Goal: Task Accomplishment & Management: Use online tool/utility

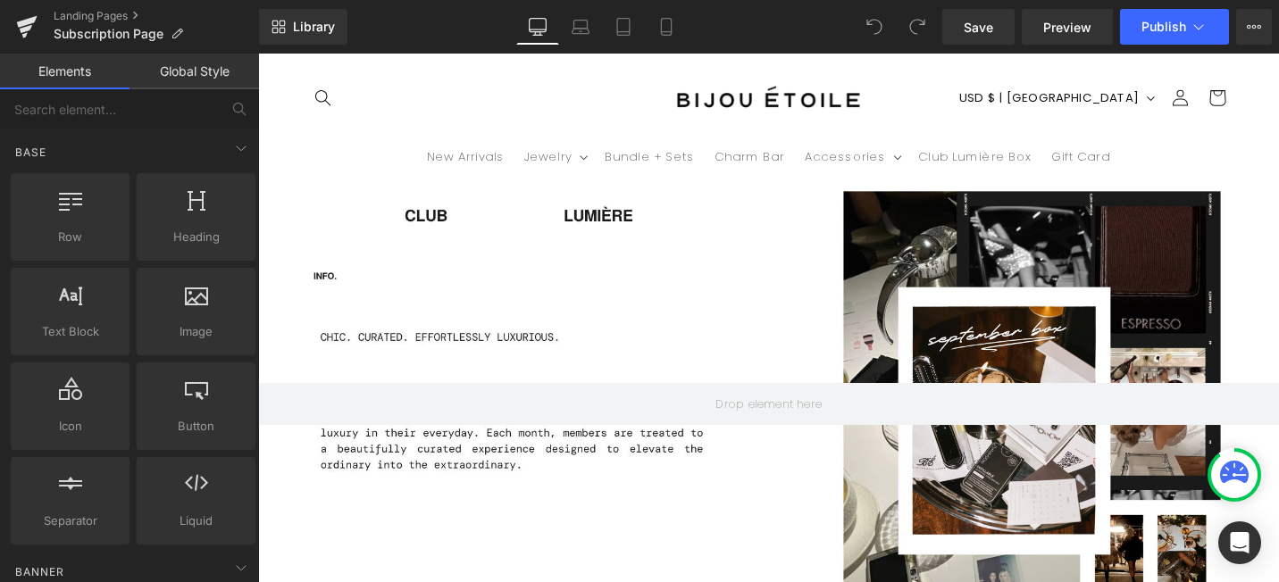
scroll to position [0, 938]
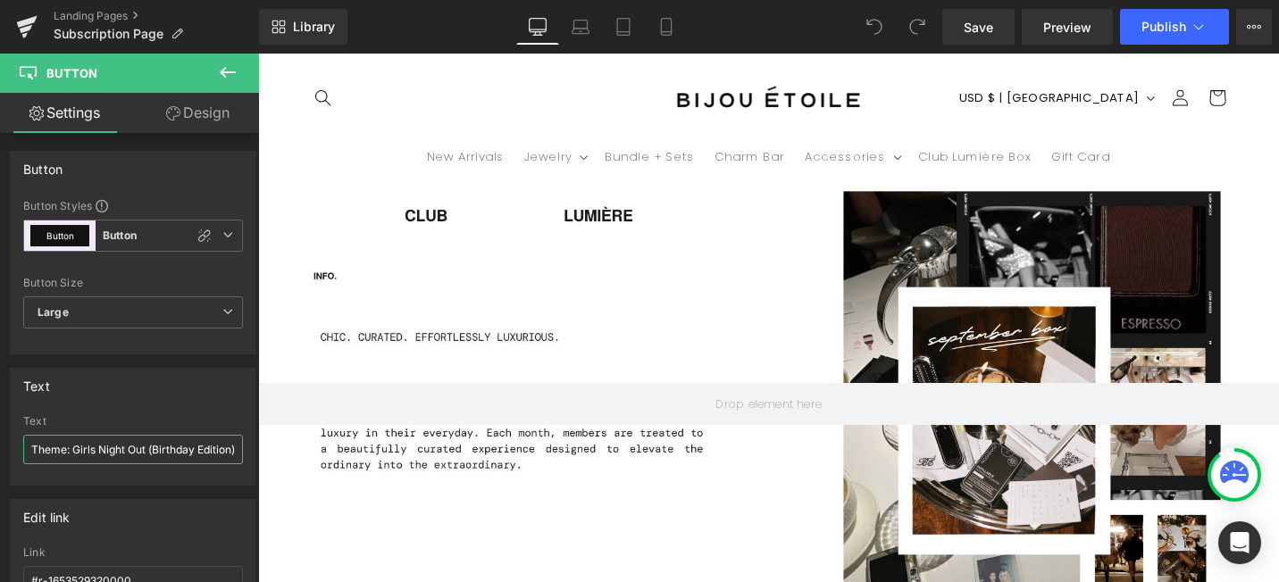
scroll to position [0, 9]
drag, startPoint x: 330, startPoint y: 505, endPoint x: 366, endPoint y: 471, distance: 49.9
type input "Theme: French Escape"
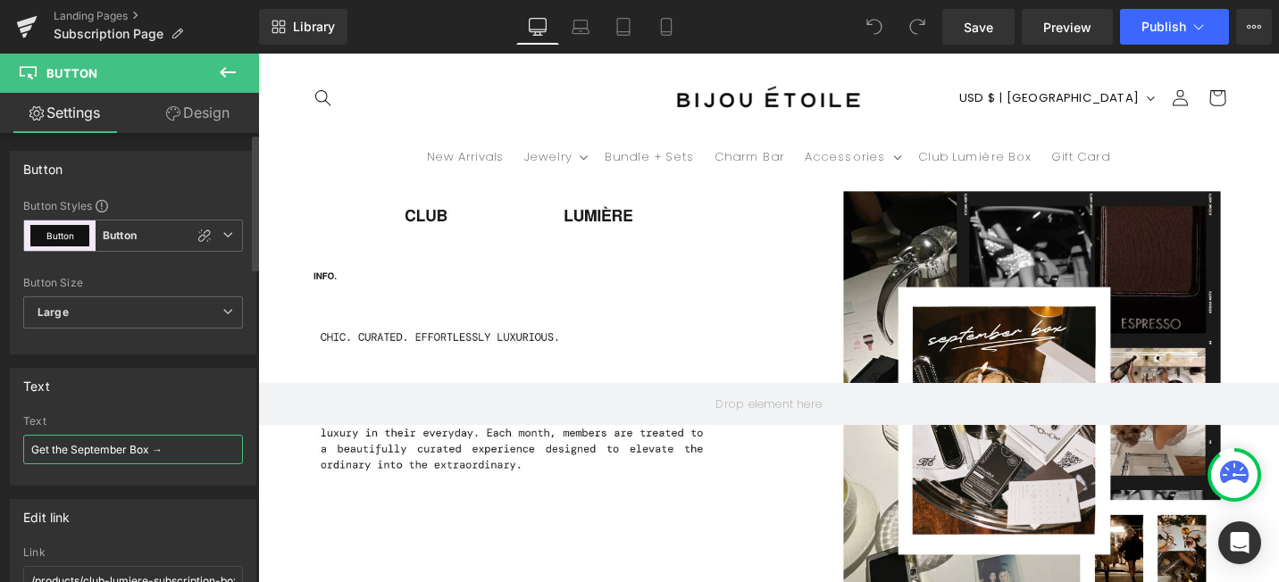
click at [123, 453] on input "Get the September Box →" at bounding box center [133, 449] width 220 height 29
type input "Get the October Box →"
click at [208, 451] on input "Get the October Box →" at bounding box center [133, 449] width 220 height 29
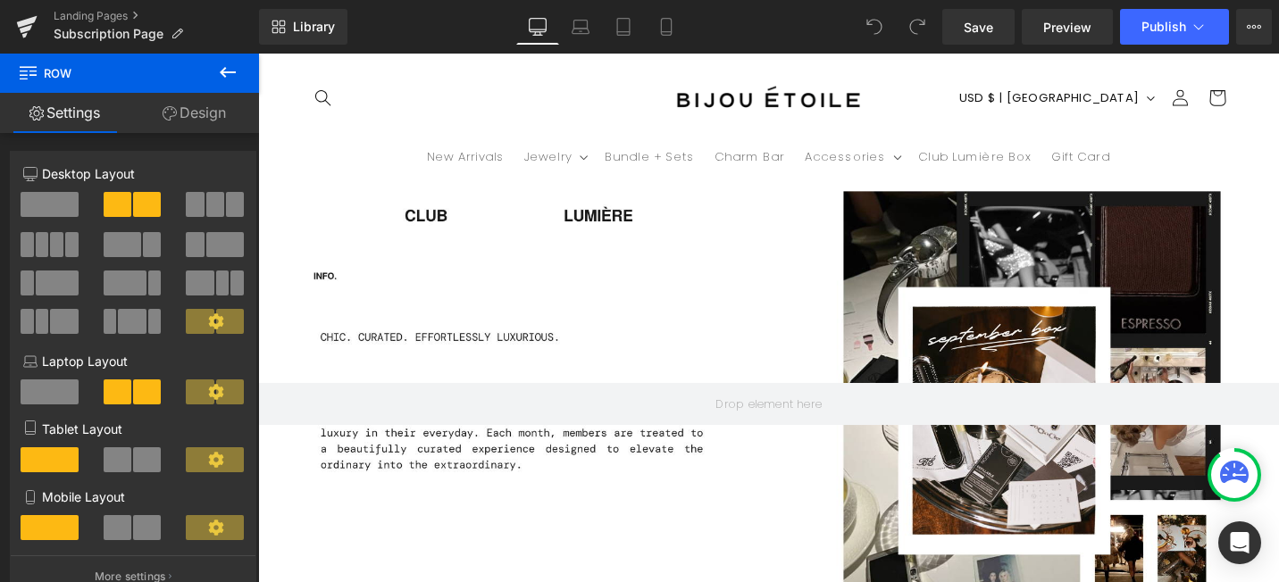
drag, startPoint x: 337, startPoint y: 374, endPoint x: 338, endPoint y: 346, distance: 27.7
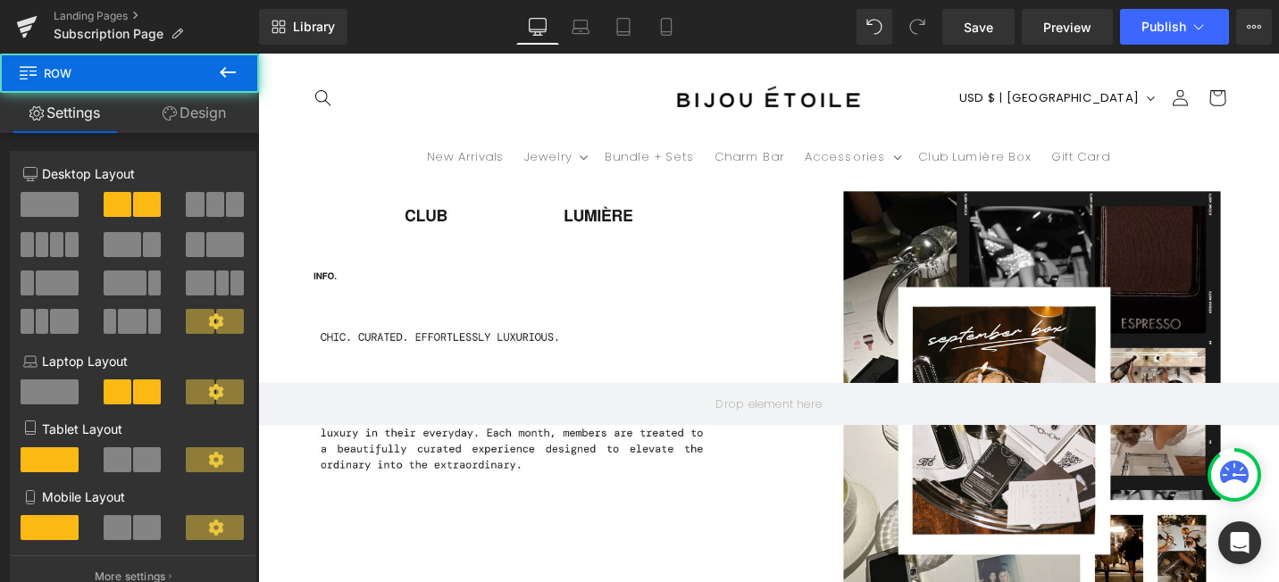
drag, startPoint x: 419, startPoint y: 372, endPoint x: 419, endPoint y: 354, distance: 18.8
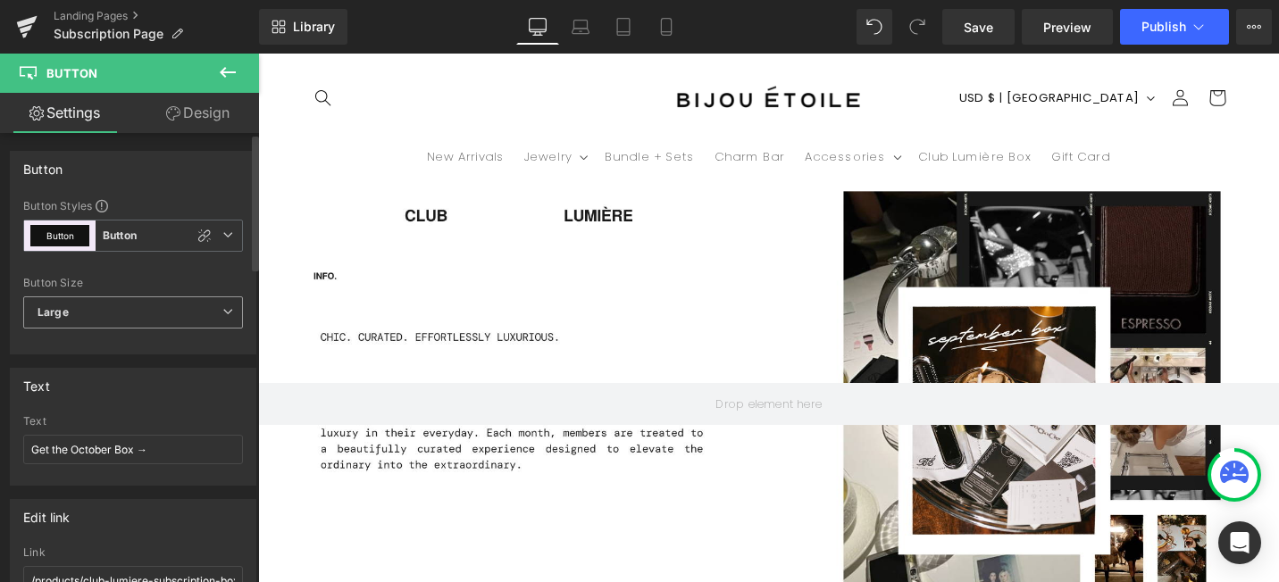
click at [124, 305] on span "Large" at bounding box center [133, 312] width 220 height 32
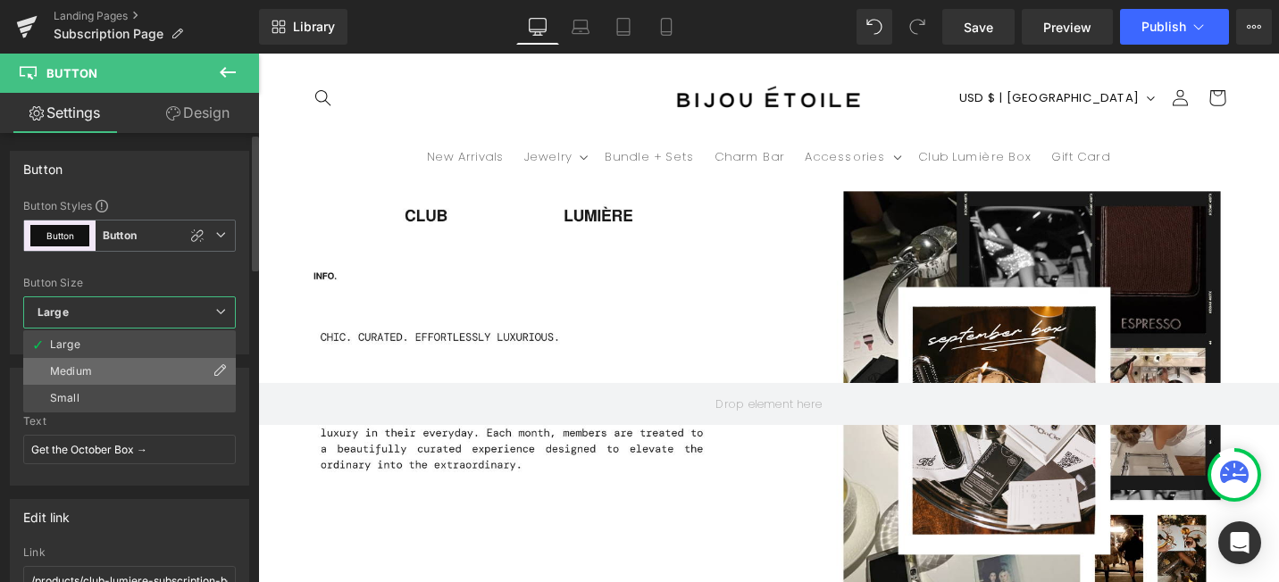
click at [117, 371] on li "Medium" at bounding box center [129, 371] width 213 height 27
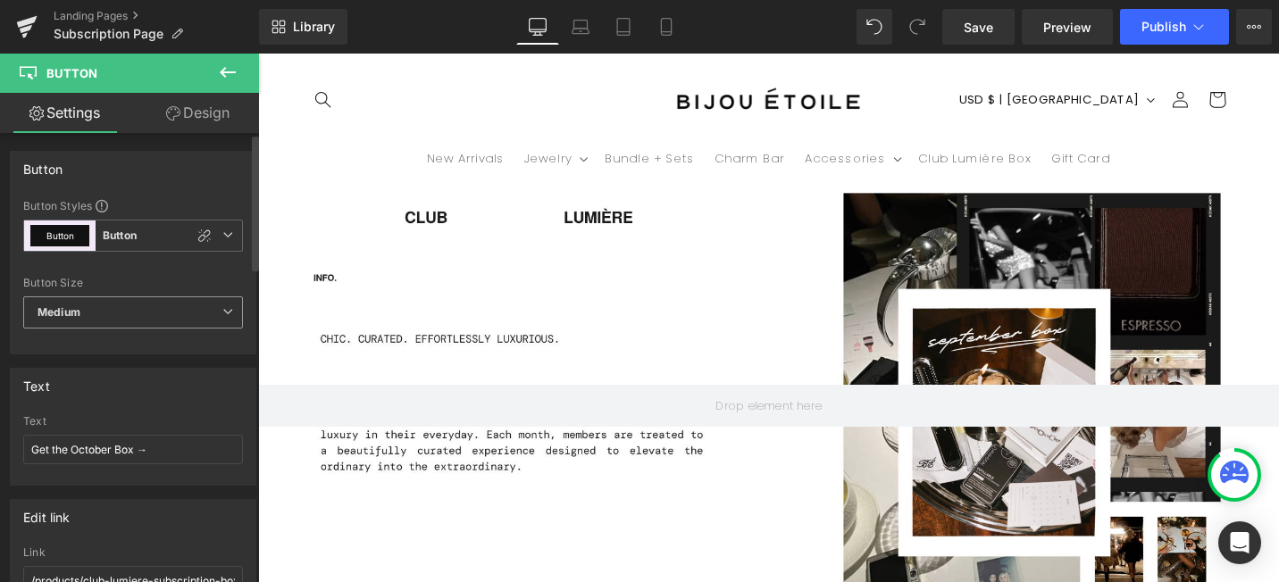
click at [117, 317] on span "Medium" at bounding box center [133, 312] width 220 height 32
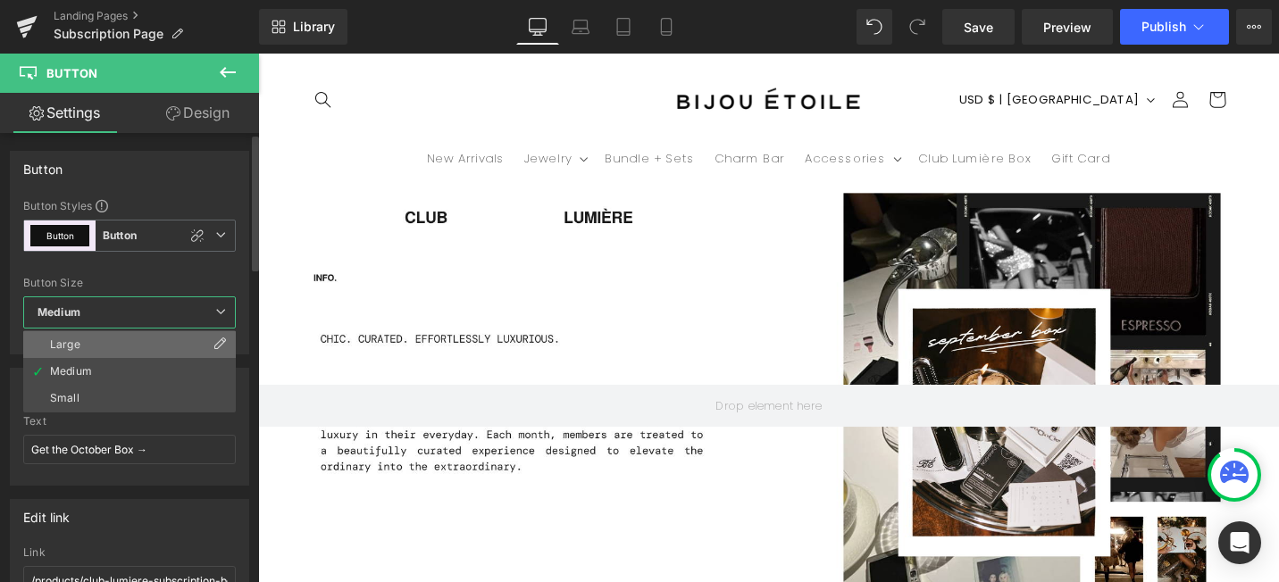
click at [116, 339] on li "Large" at bounding box center [129, 344] width 213 height 27
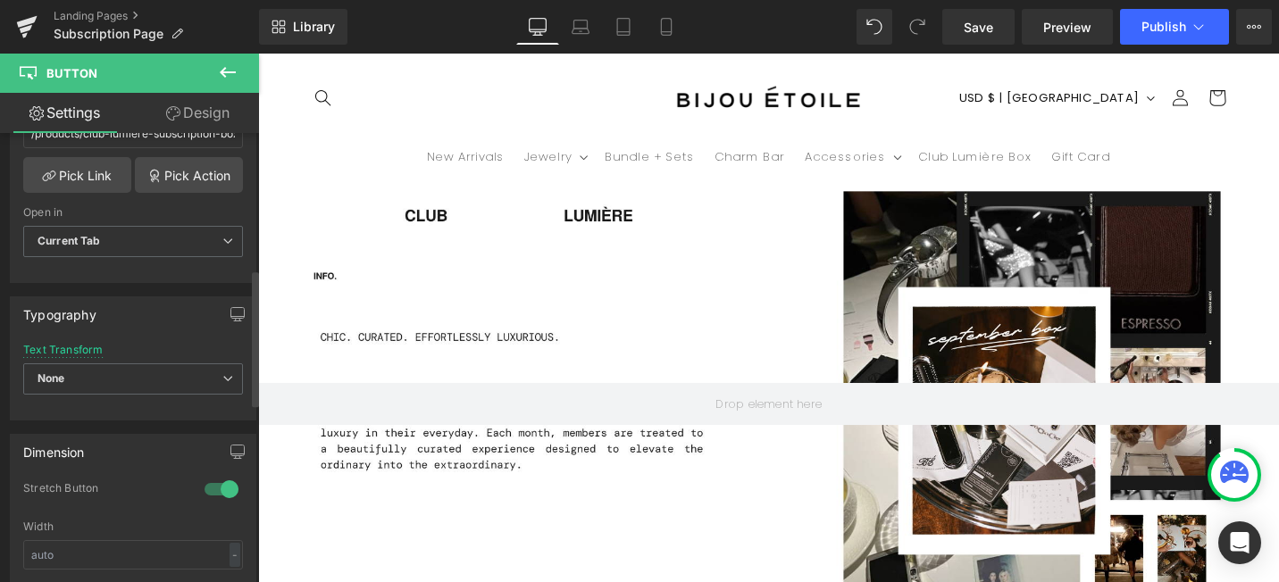
click at [215, 484] on div at bounding box center [221, 489] width 43 height 29
click at [154, 380] on span "None" at bounding box center [133, 378] width 220 height 31
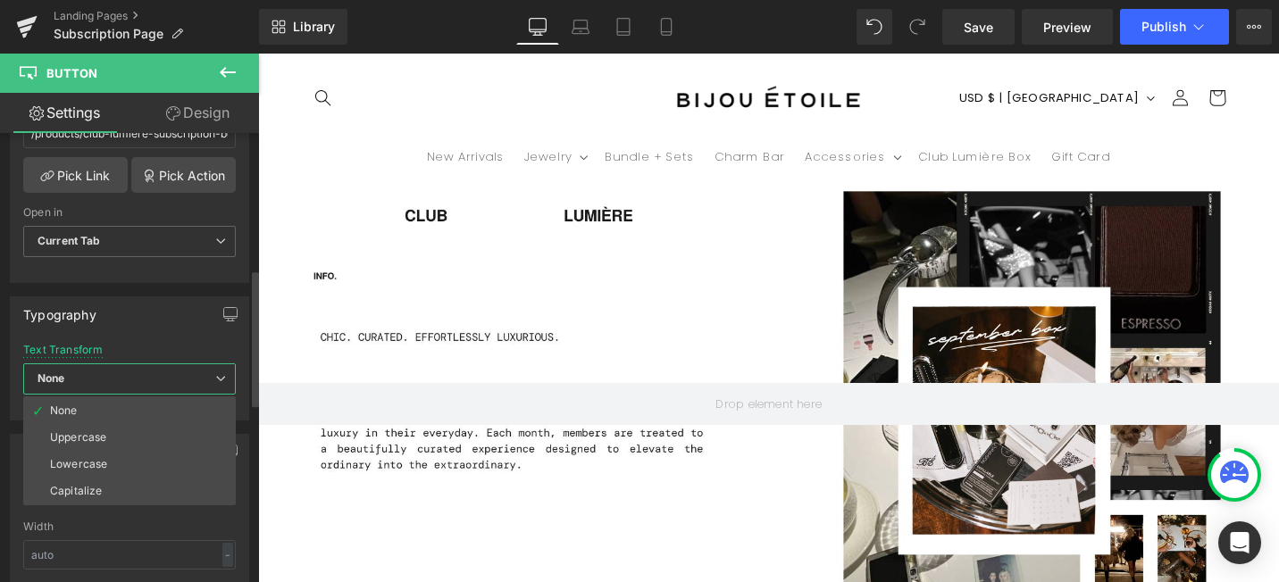
click at [154, 380] on span "None" at bounding box center [129, 378] width 213 height 31
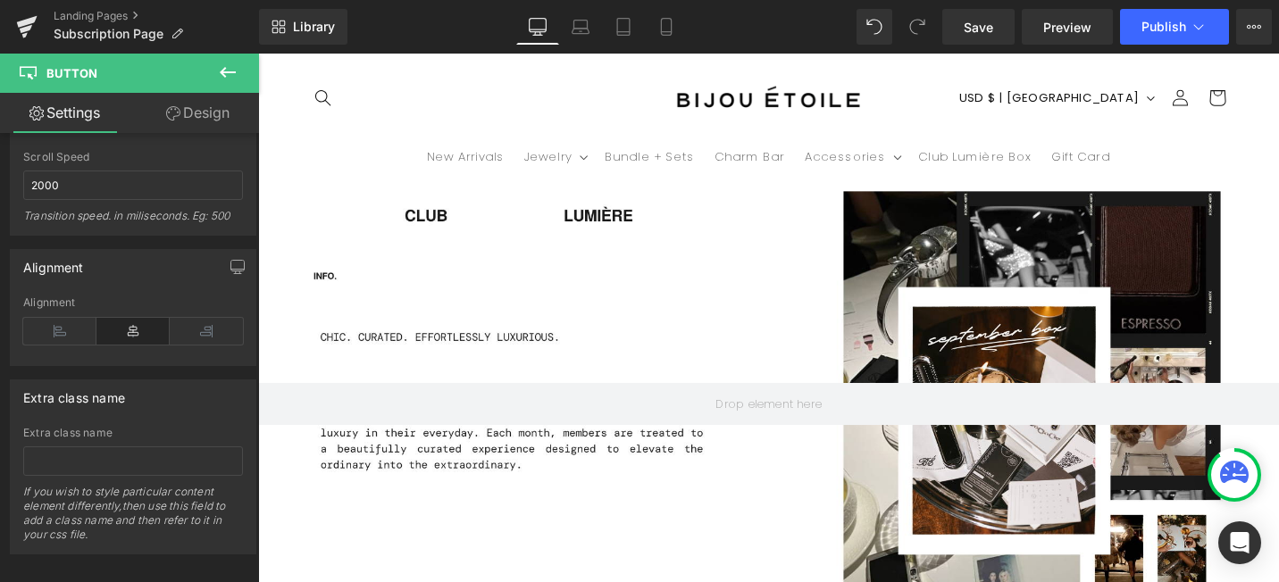
drag, startPoint x: 514, startPoint y: 369, endPoint x: 529, endPoint y: 363, distance: 16.1
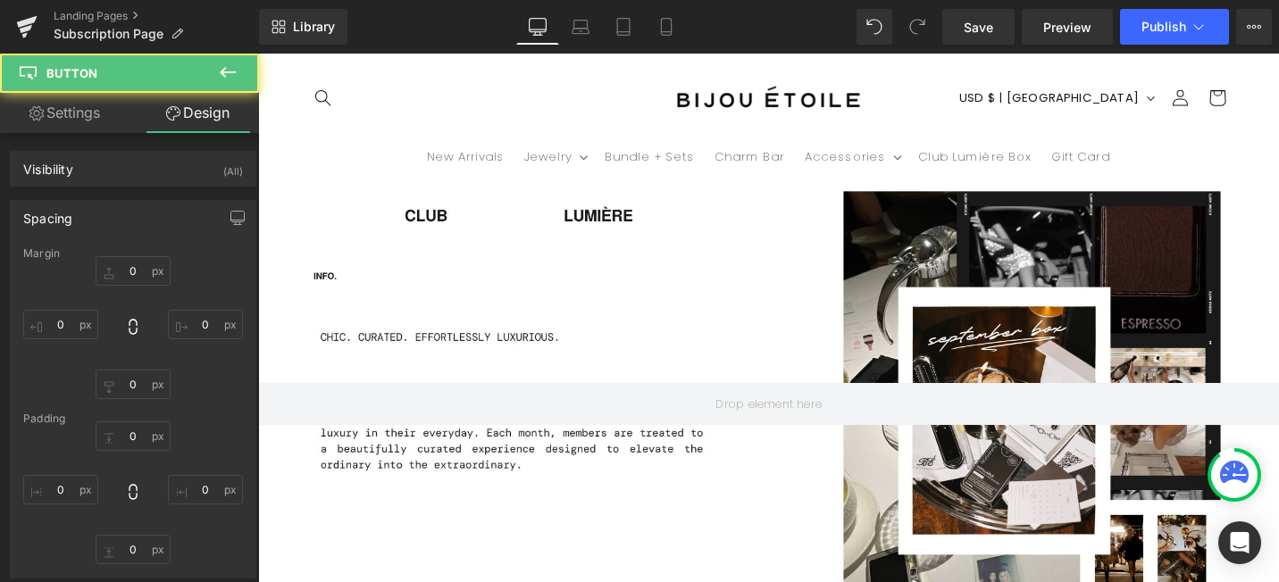
type input "0"
type input "15"
type input "0"
type input "11"
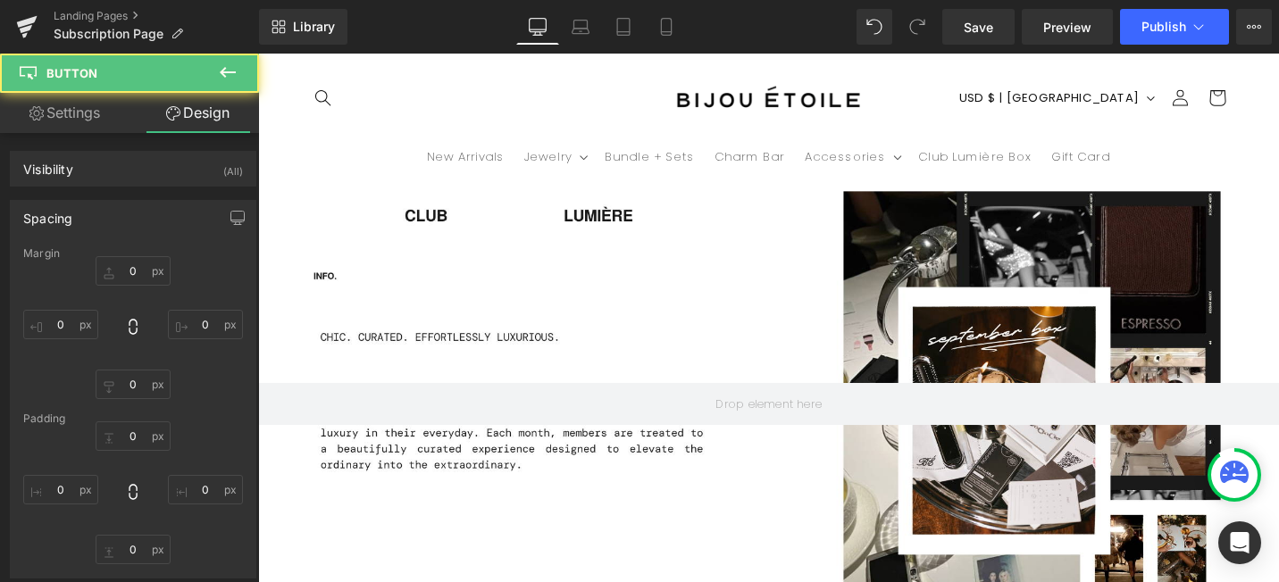
type input "25"
type input "33"
type input "42"
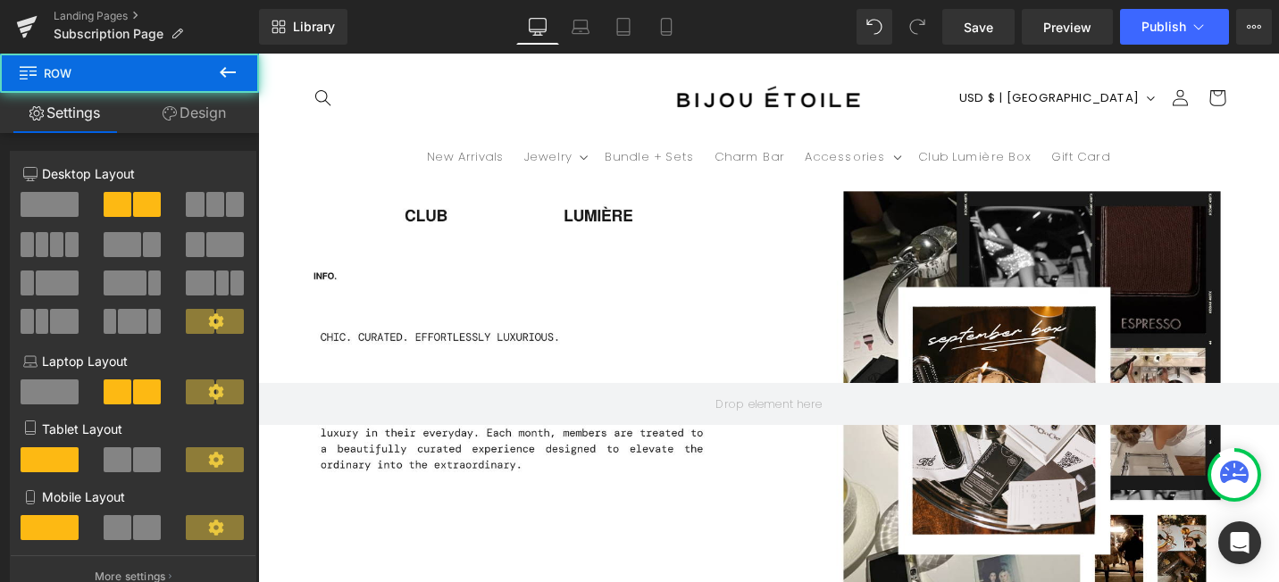
drag, startPoint x: 650, startPoint y: 373, endPoint x: 649, endPoint y: 351, distance: 22.3
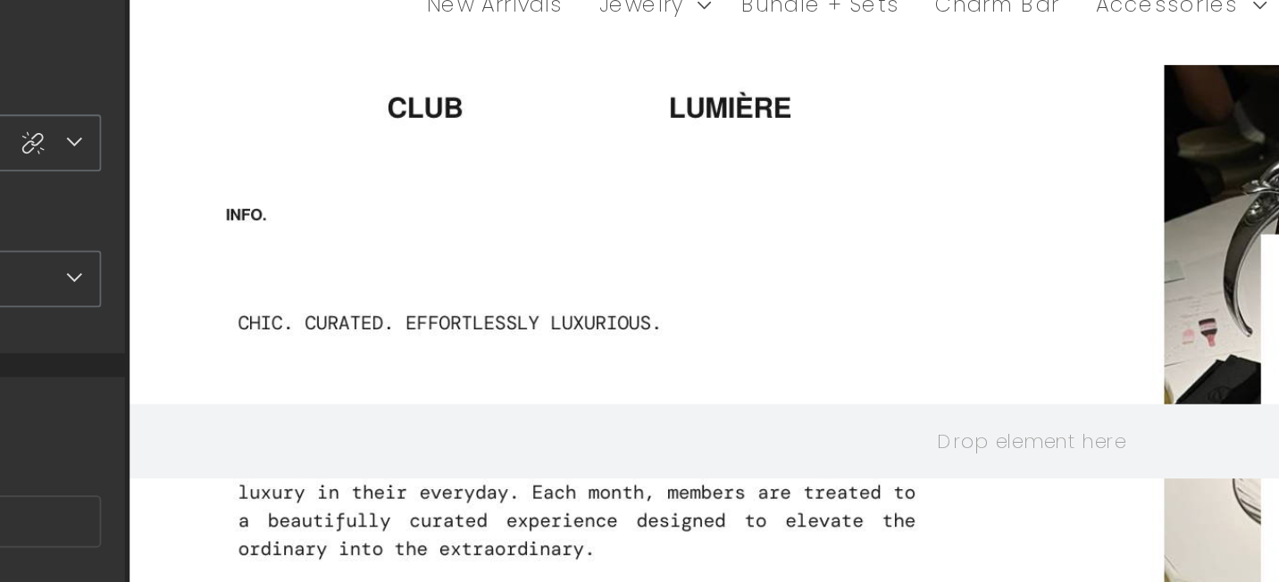
click at [254, 544] on link "Get the October Box →" at bounding box center [266, 574] width 241 height 60
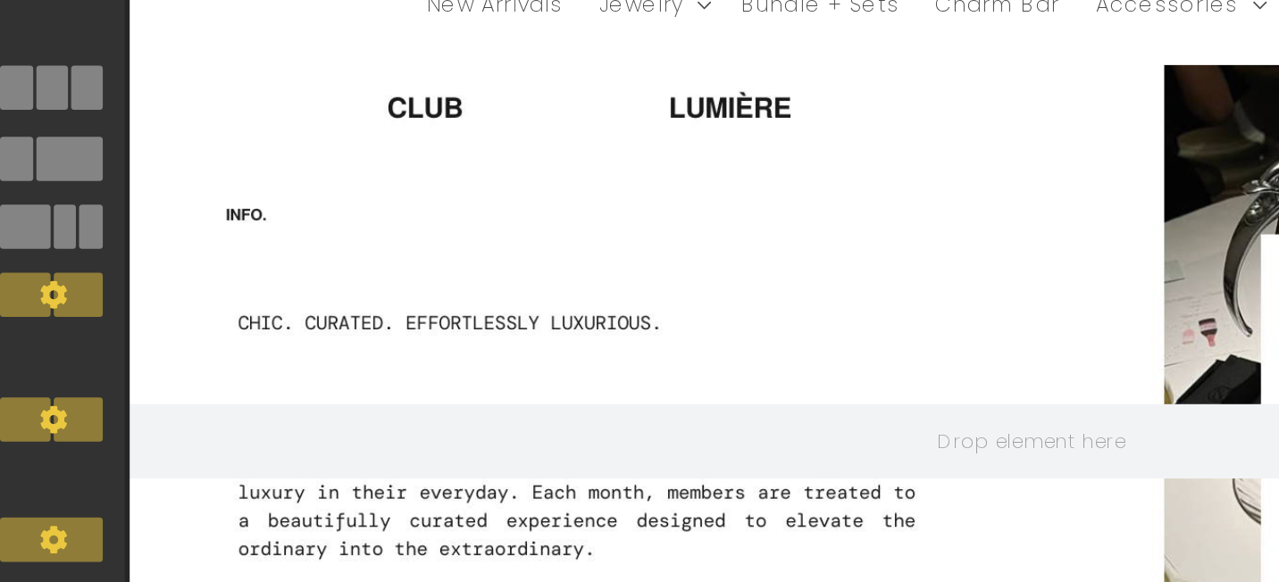
drag, startPoint x: 258, startPoint y: 141, endPoint x: 258, endPoint y: 118, distance: 23.2
click at [258, 471] on div "Get the October Box → Button Theme: French Escape Button Row 00 Days 04 Hours 2…" at bounding box center [667, 537] width 1071 height 132
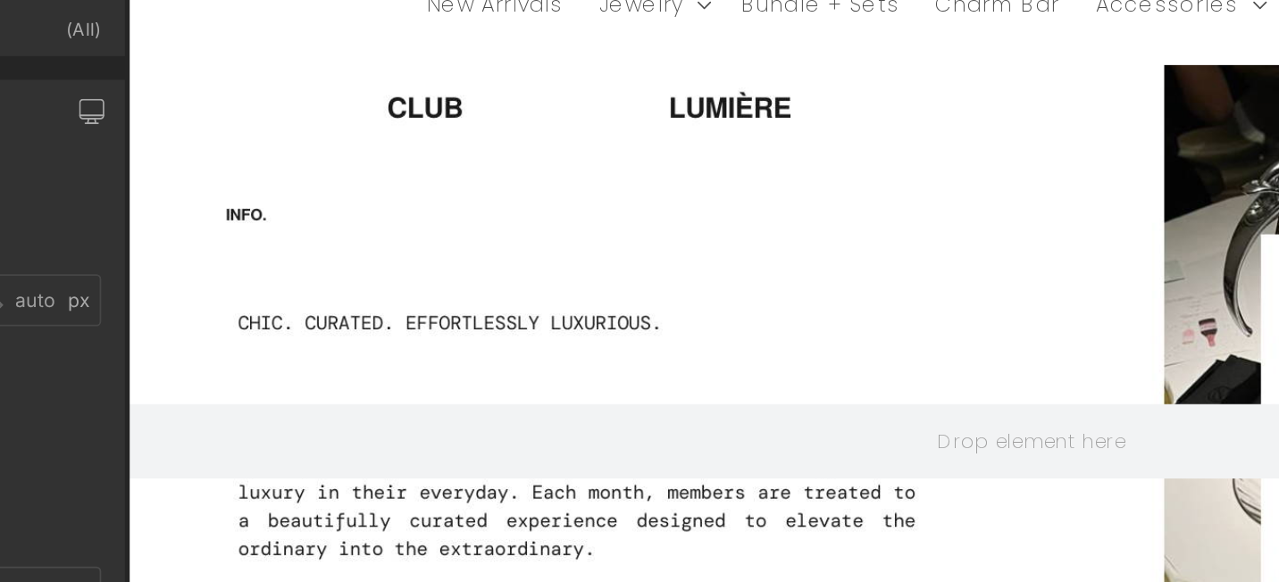
type input "0px"
drag, startPoint x: 260, startPoint y: 139, endPoint x: 263, endPoint y: 109, distance: 30.5
click at [263, 471] on div "Get the October Box → Button Theme: French Escape Button Row 00 Days 04 Hours 2…" at bounding box center [667, 537] width 1071 height 132
drag, startPoint x: 271, startPoint y: 86, endPoint x: 274, endPoint y: 63, distance: 22.5
click at [274, 471] on div "Get the October Box → Button Theme: French Escape Button Row" at bounding box center [400, 533] width 509 height 125
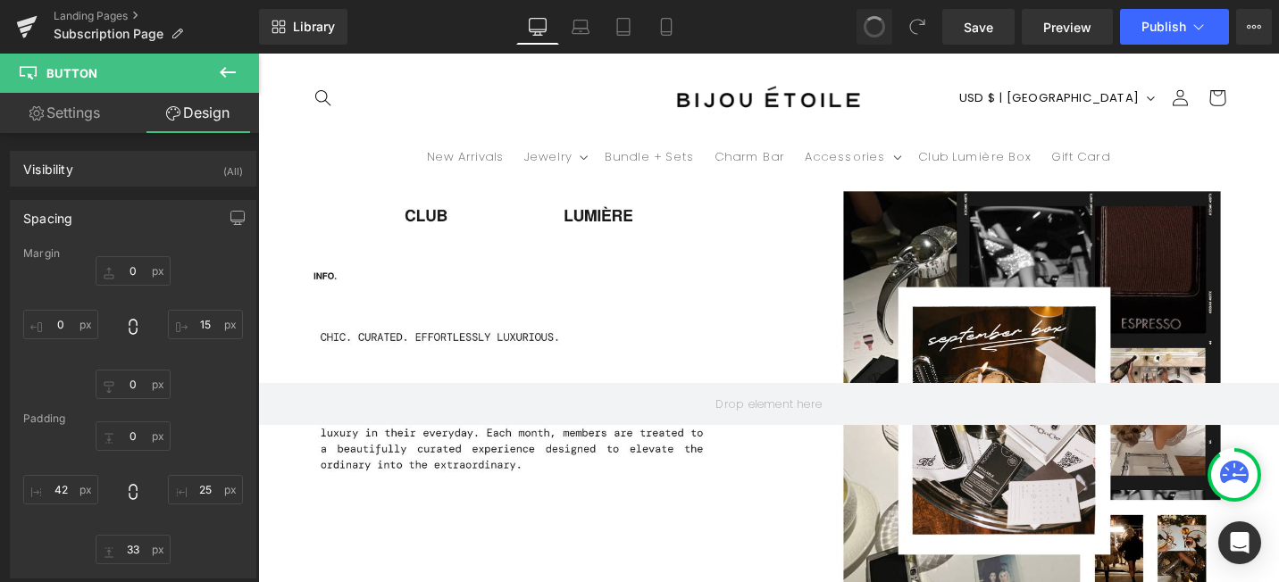
type input "0"
type input "15"
type input "0"
type input "1.76542"
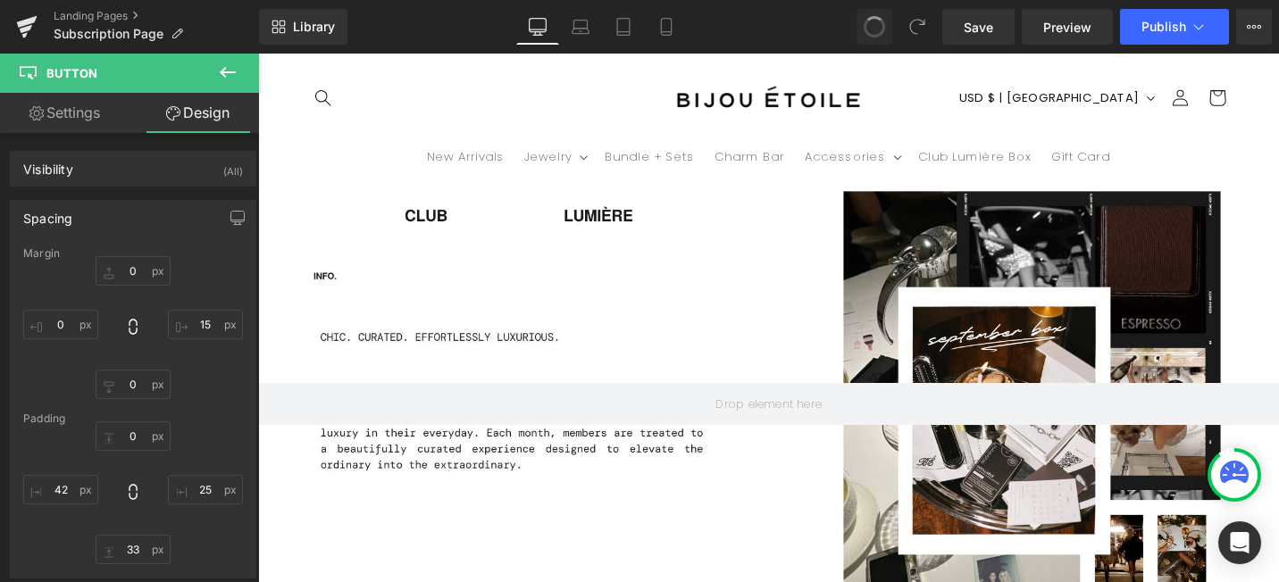
type input "25"
type input "33"
type input "42"
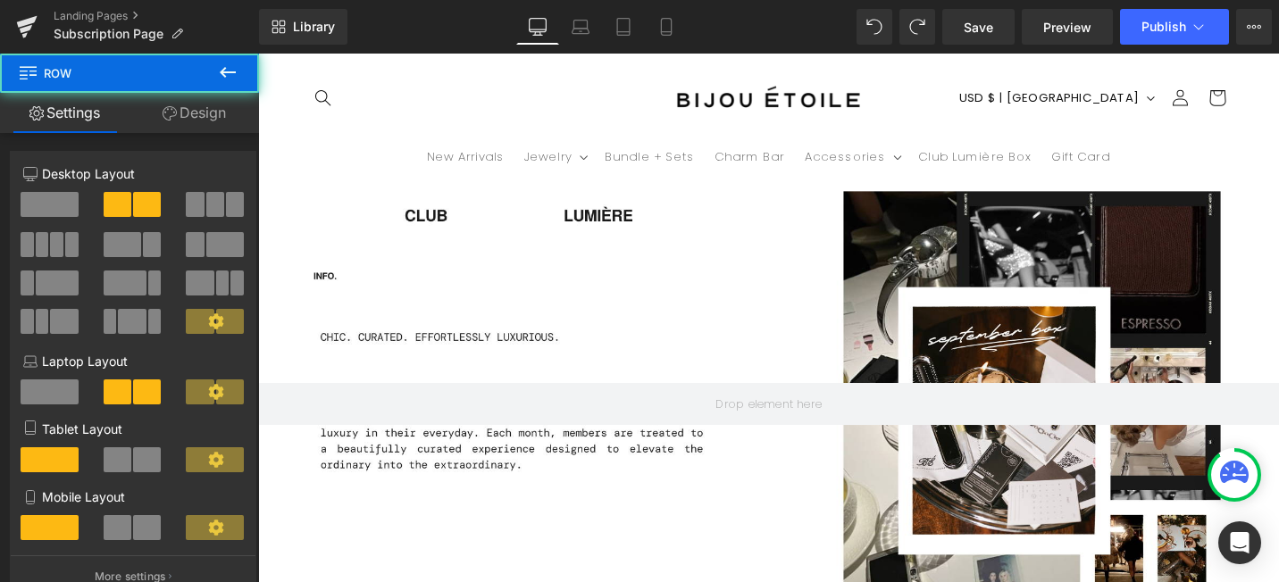
drag, startPoint x: 402, startPoint y: 372, endPoint x: 402, endPoint y: 358, distance: 14.3
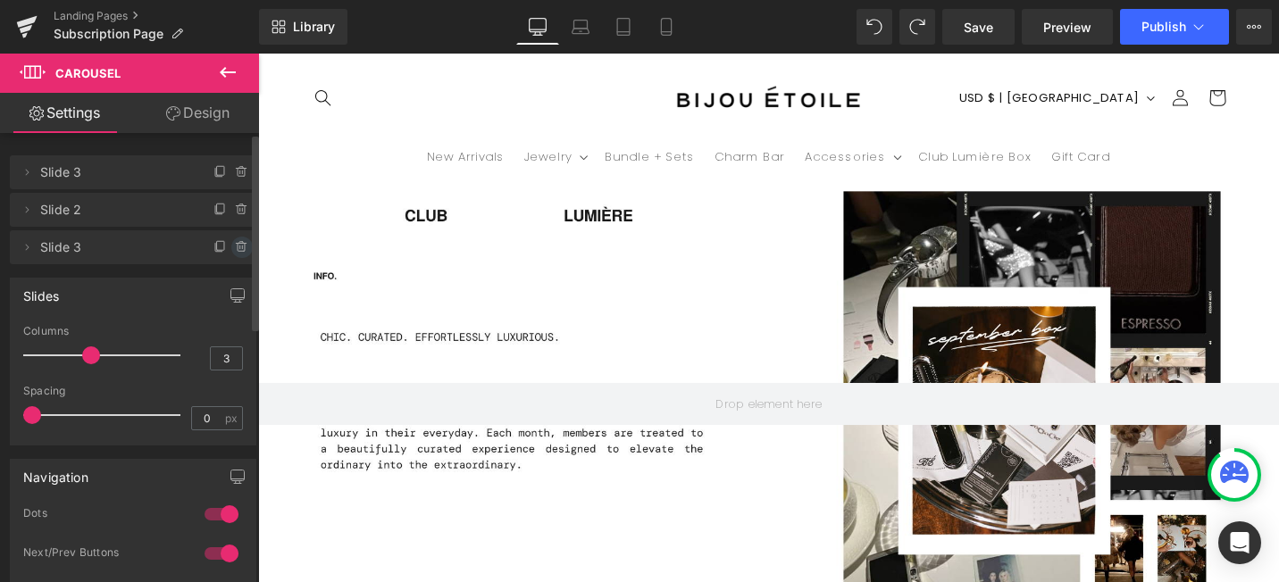
click at [235, 252] on icon at bounding box center [242, 247] width 14 height 14
type input "2"
drag, startPoint x: 81, startPoint y: 360, endPoint x: 61, endPoint y: 362, distance: 20.6
click at [61, 362] on span at bounding box center [62, 355] width 18 height 18
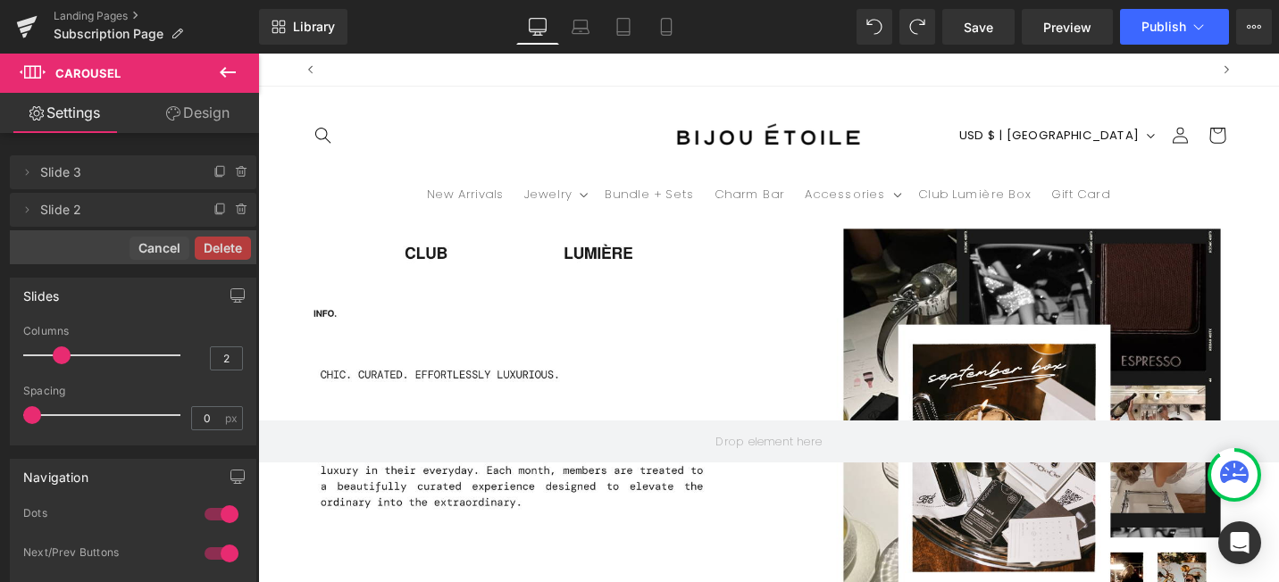
scroll to position [0, 938]
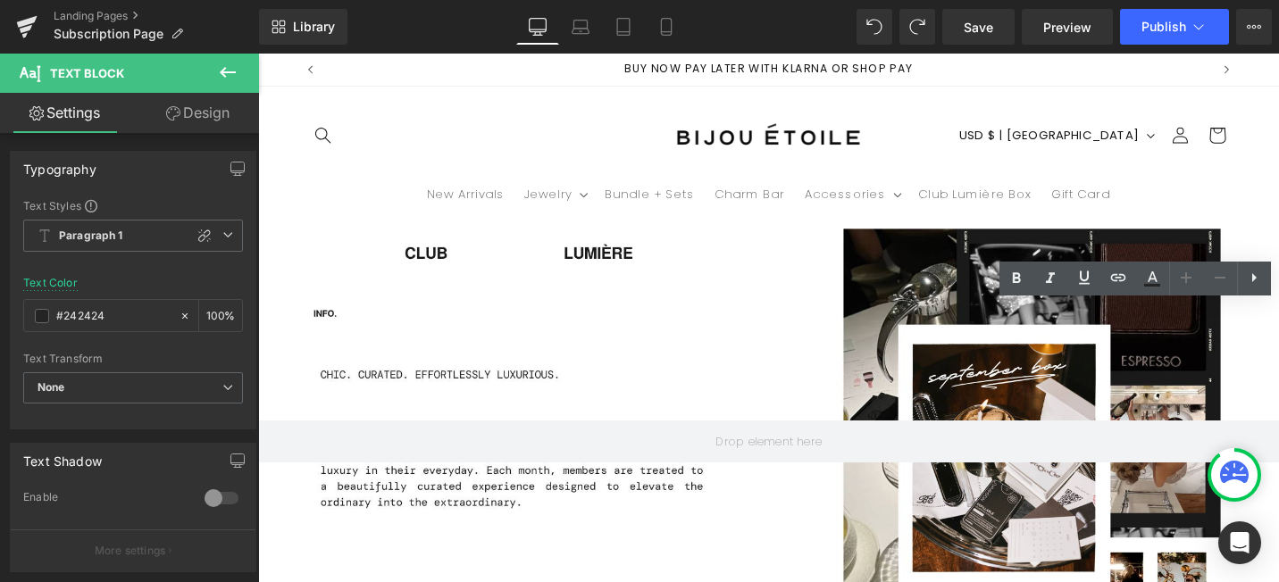
drag, startPoint x: 1285, startPoint y: 346, endPoint x: 1189, endPoint y: 351, distance: 95.6
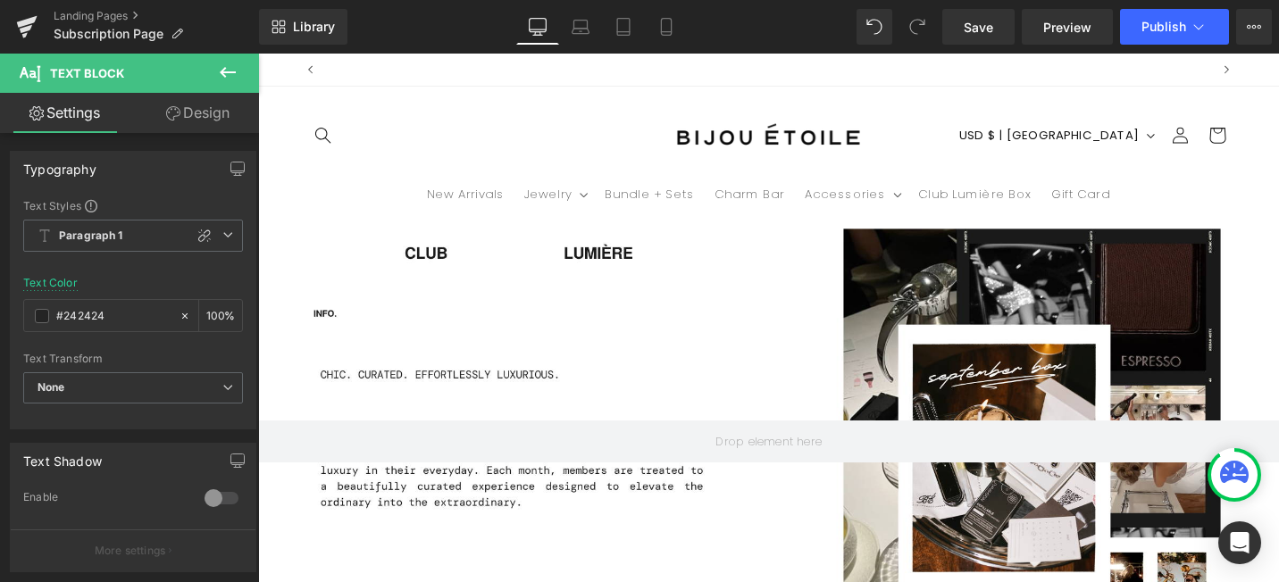
scroll to position [0, 938]
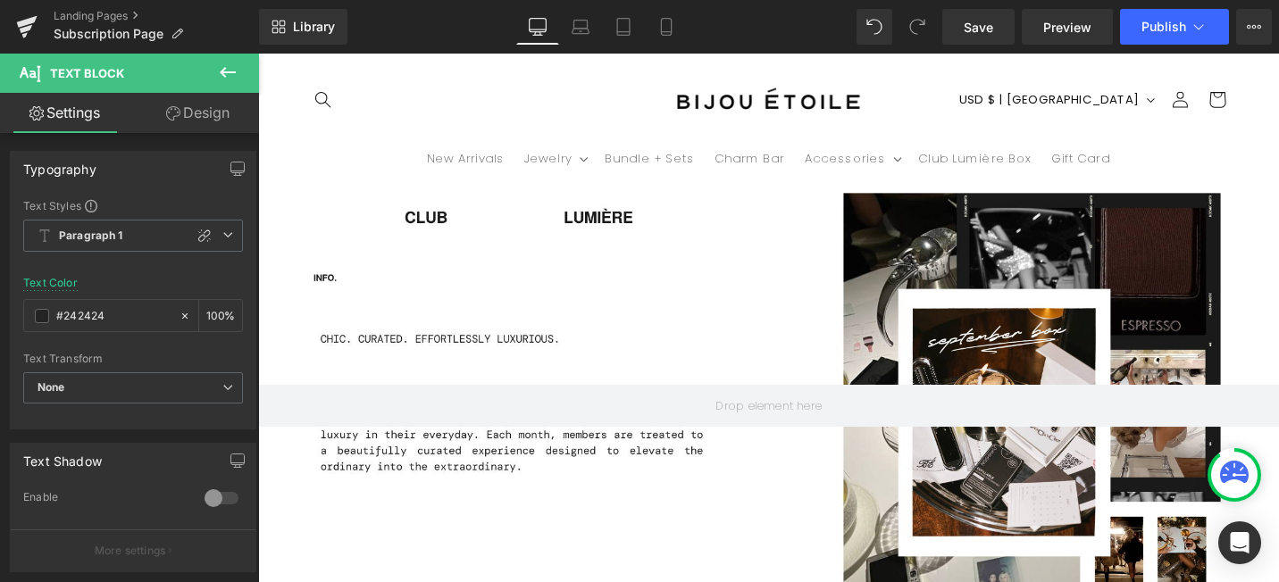
scroll to position [0, 938]
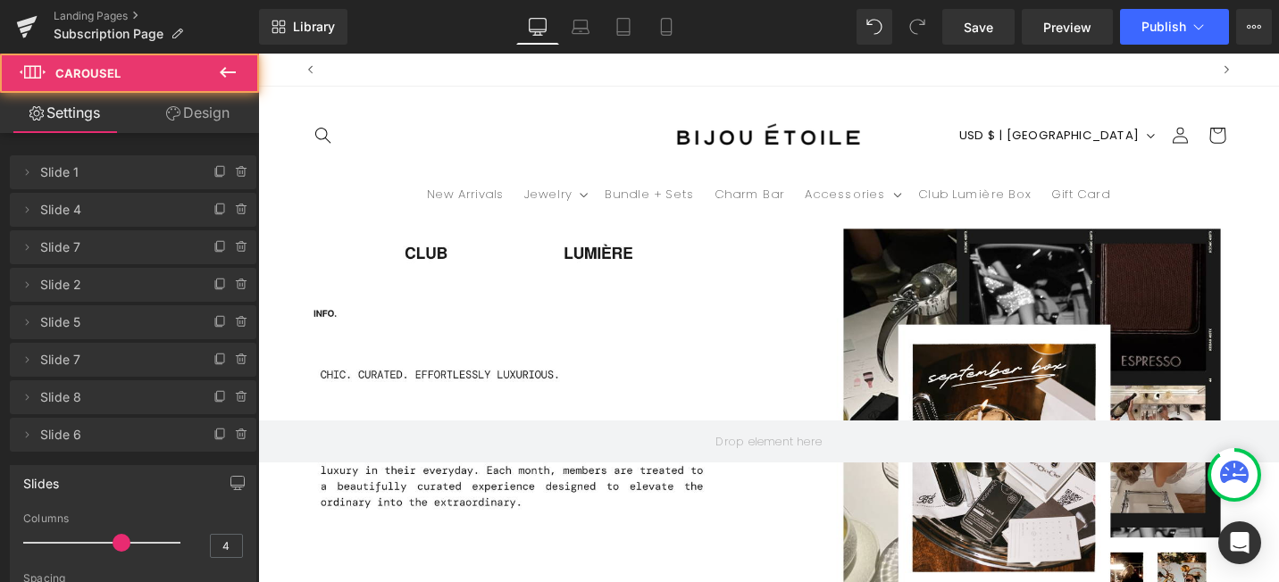
scroll to position [0, 938]
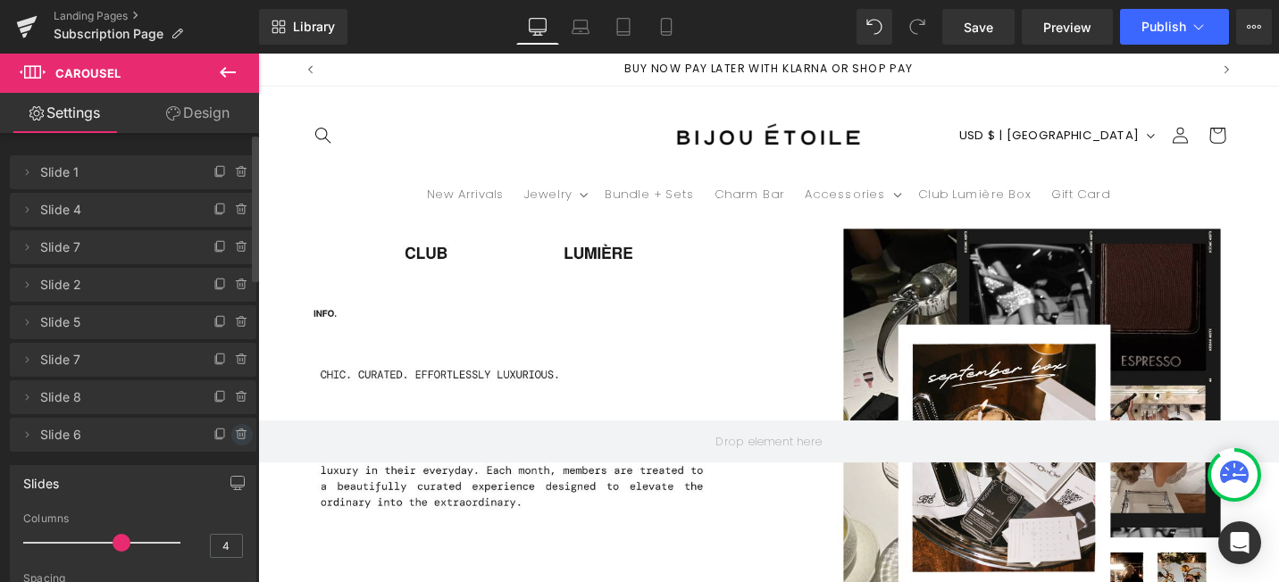
click at [235, 431] on icon at bounding box center [242, 435] width 14 height 14
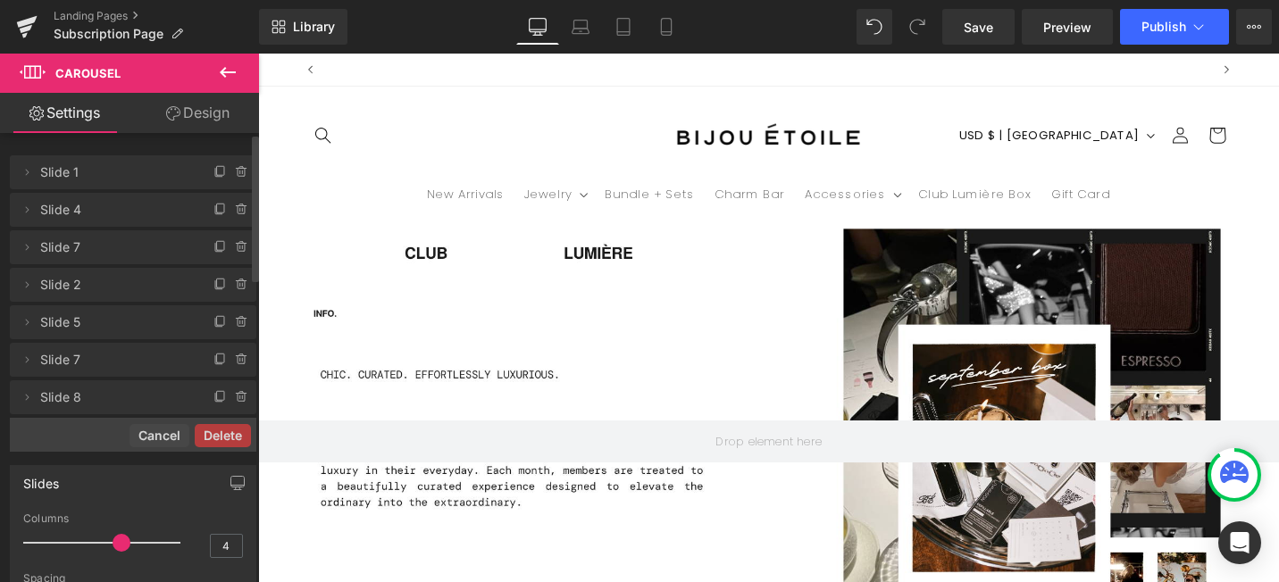
scroll to position [0, 0]
click at [231, 431] on button "Delete" at bounding box center [223, 435] width 56 height 23
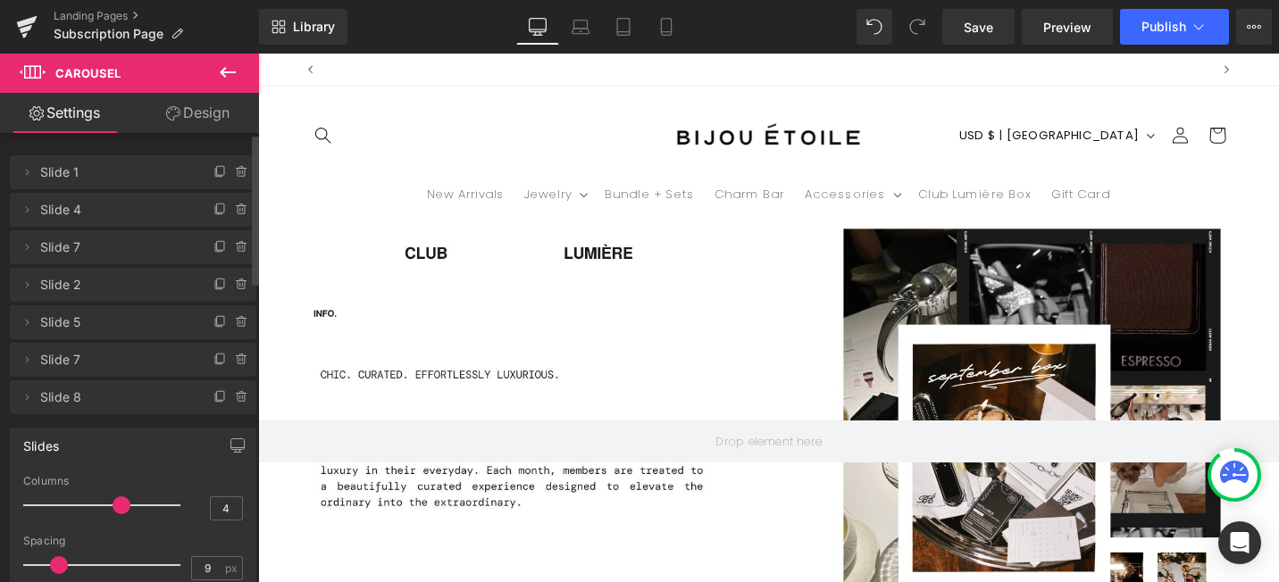
scroll to position [0, 938]
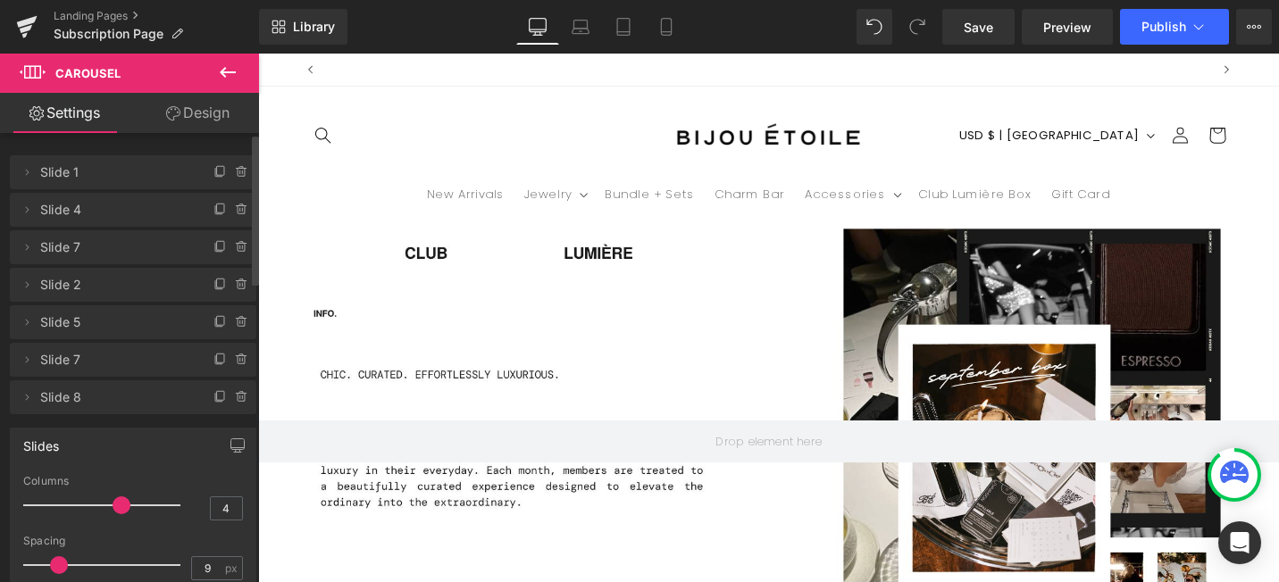
scroll to position [0, 938]
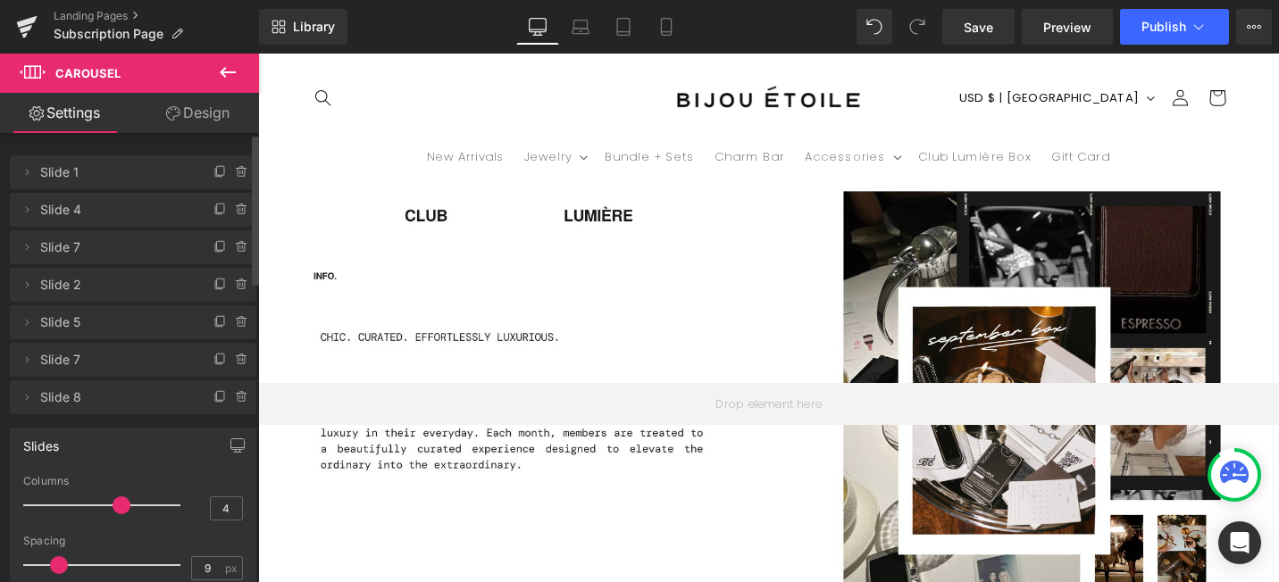
scroll to position [0, 938]
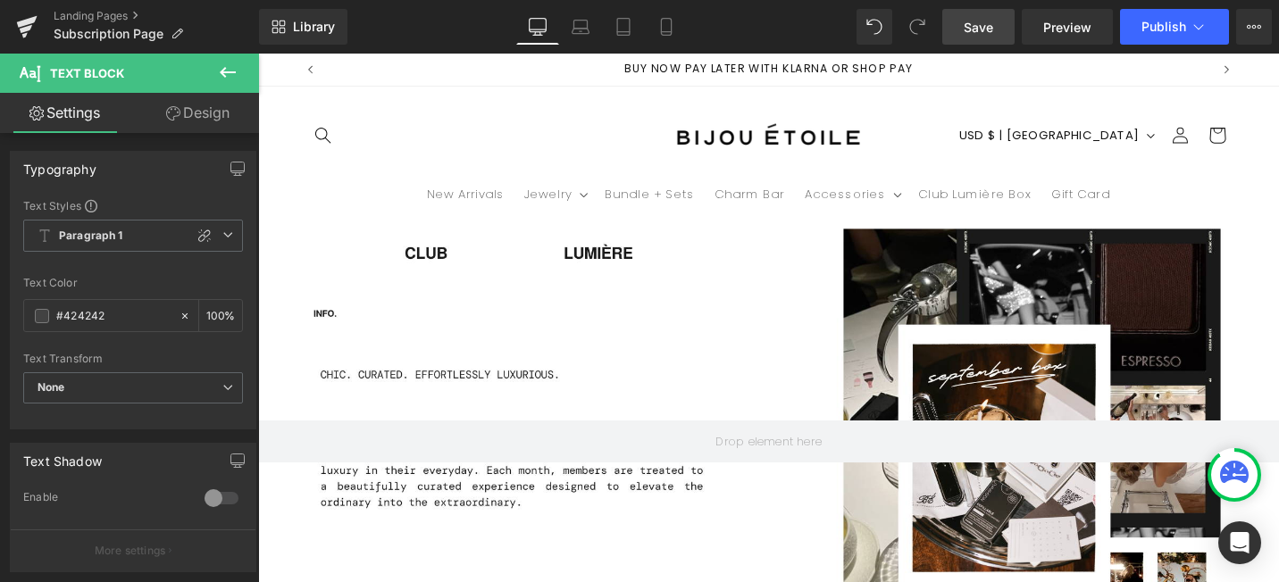
click at [1000, 38] on link "Save" at bounding box center [978, 27] width 72 height 36
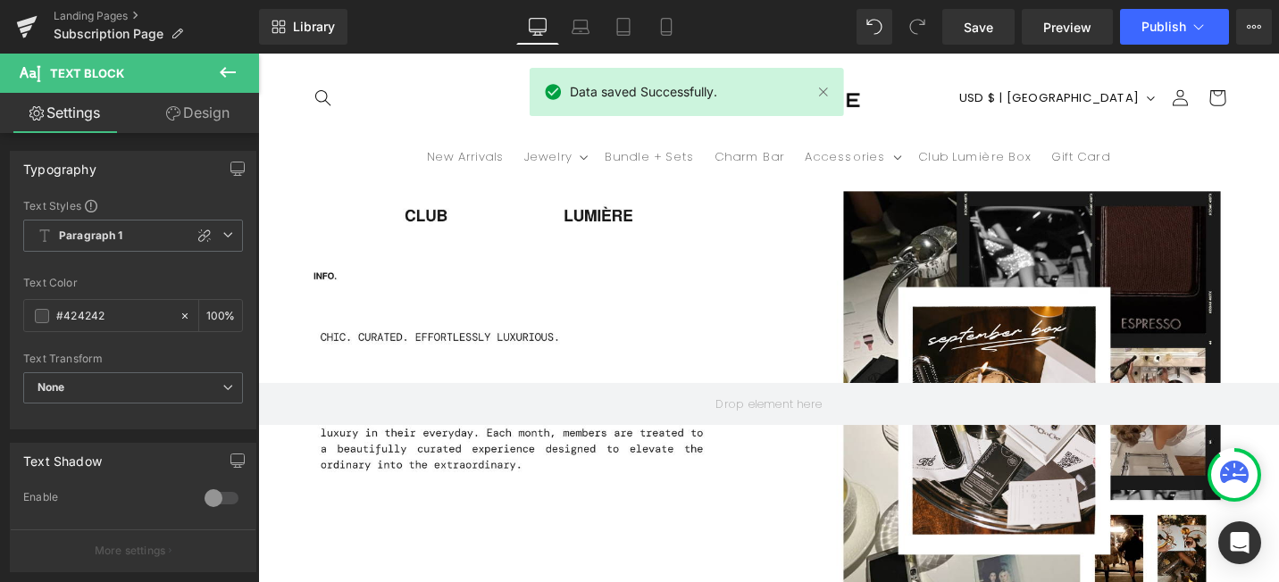
scroll to position [2805, 0]
click at [888, 215] on div at bounding box center [798, 310] width 1080 height 542
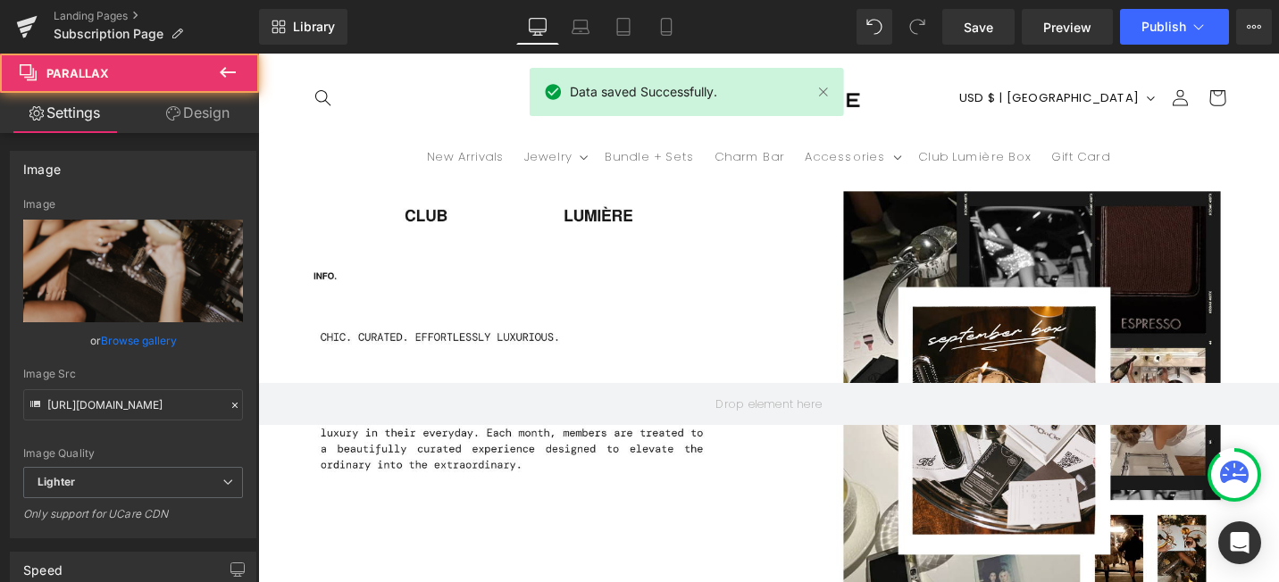
scroll to position [0, 0]
click at [680, 222] on div at bounding box center [798, 310] width 1080 height 542
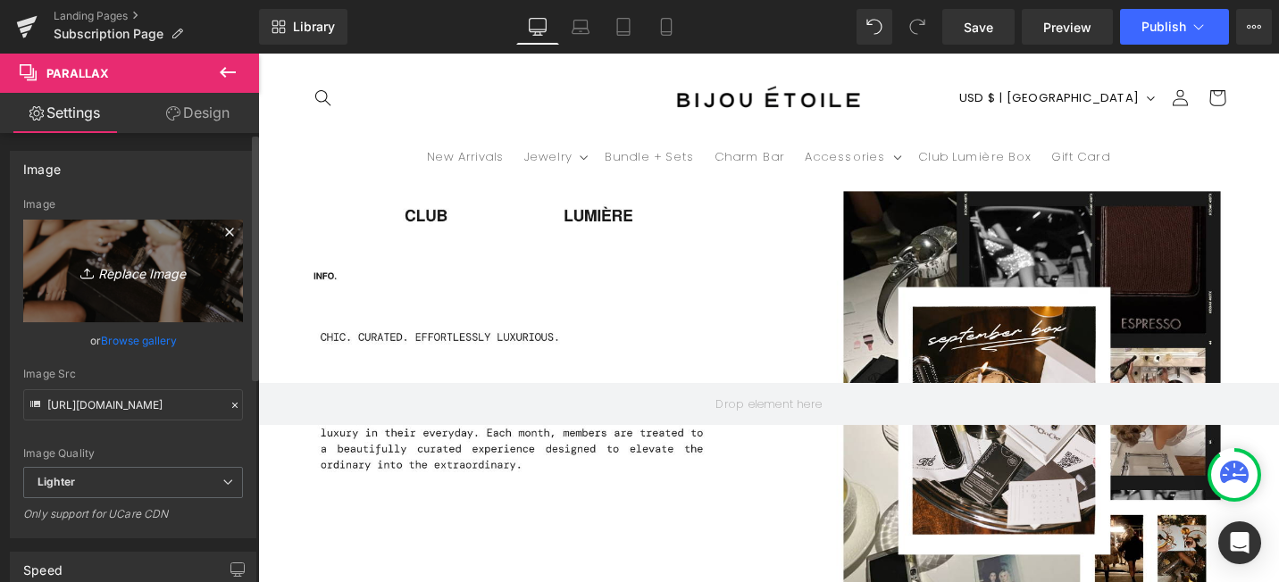
click at [142, 276] on icon "Replace Image" at bounding box center [133, 271] width 143 height 22
type input "C:\fakepath\_B1A1647_websize.jpg"
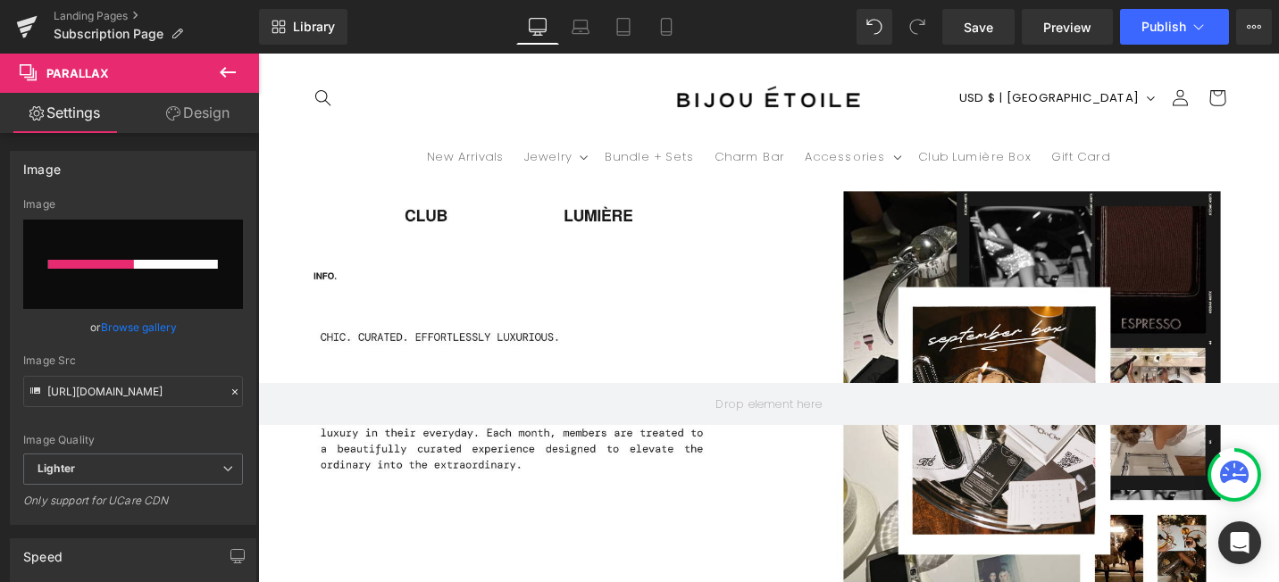
scroll to position [2575, 0]
type input "[URL][DOMAIN_NAME]"
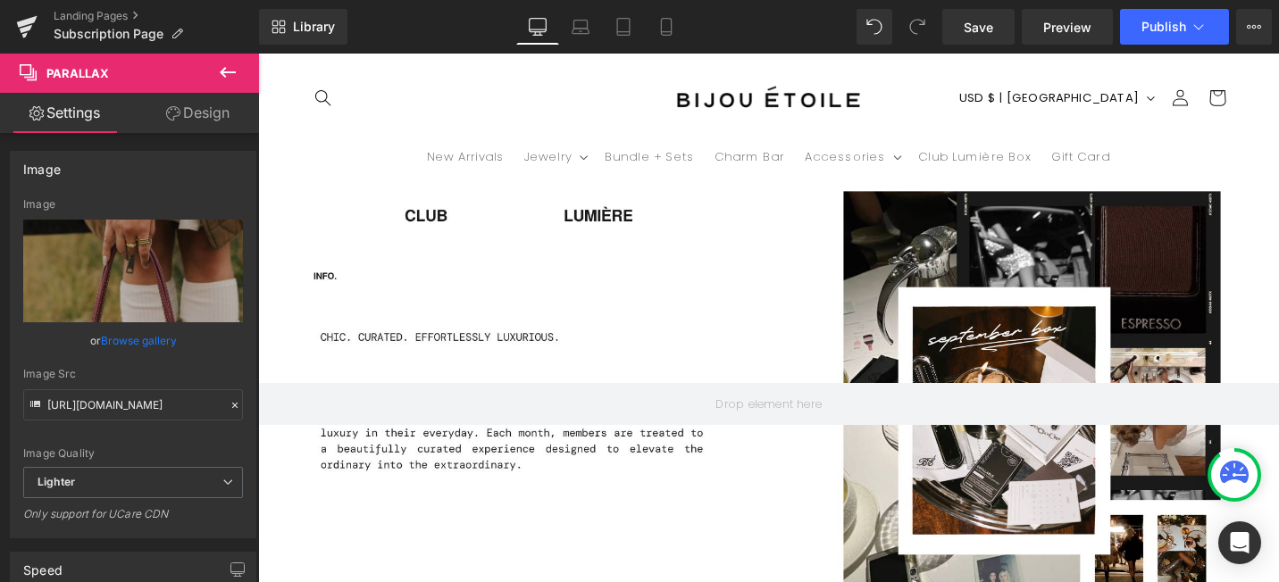
scroll to position [0, 0]
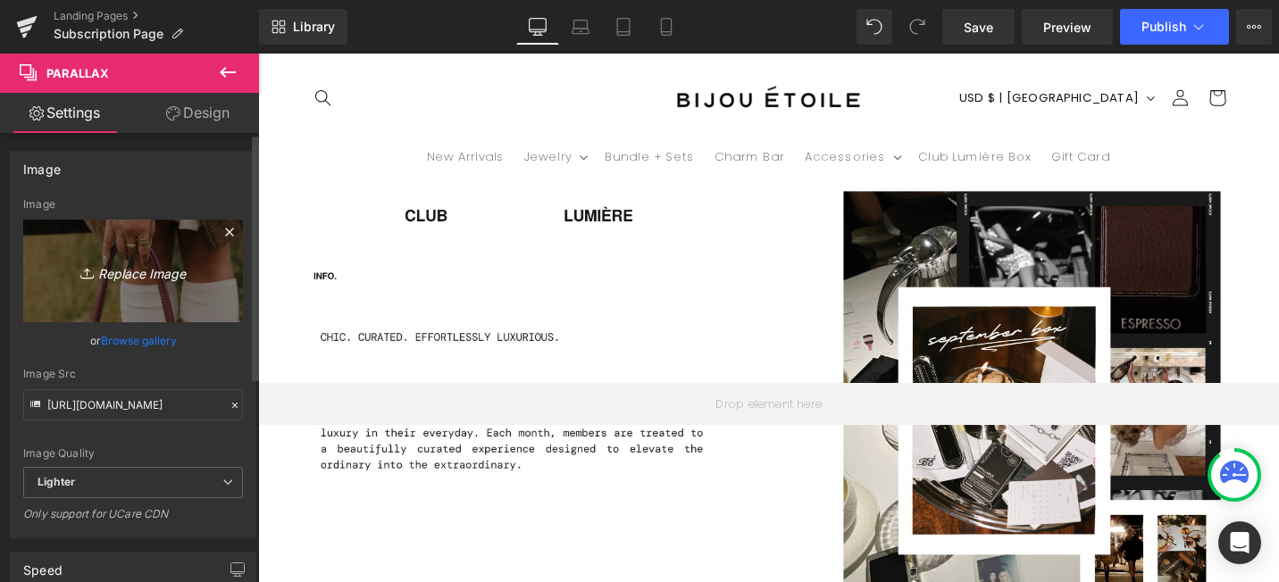
click at [165, 276] on icon "Replace Image" at bounding box center [133, 271] width 143 height 22
type input "C:\fakepath\_B1A1736_websize.jpg"
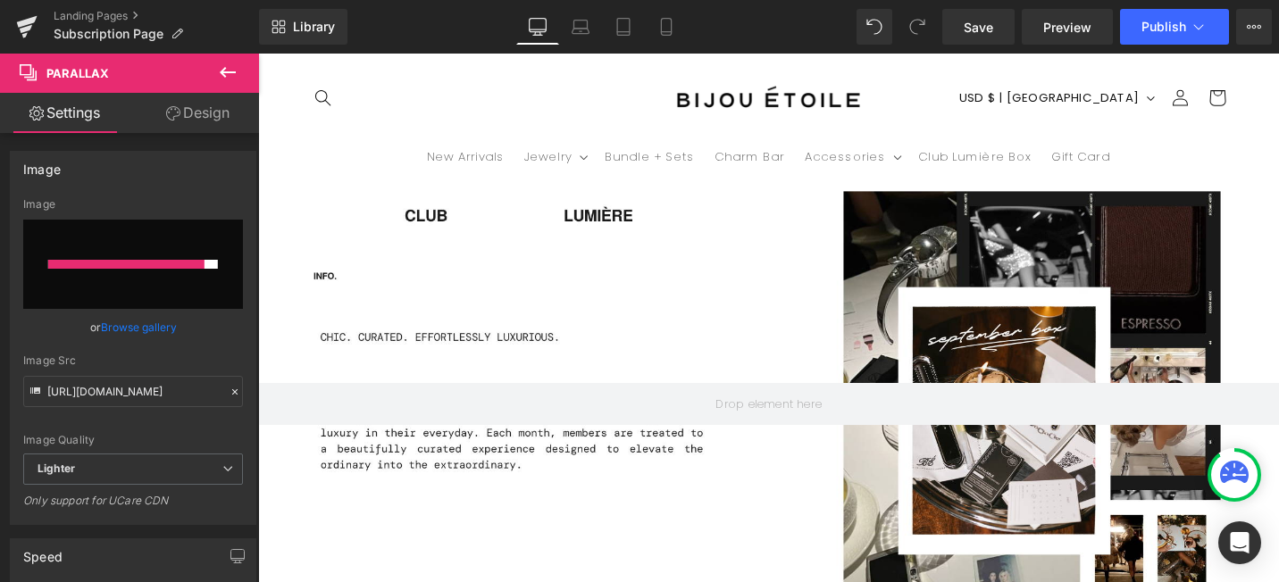
type input "[URL][DOMAIN_NAME]"
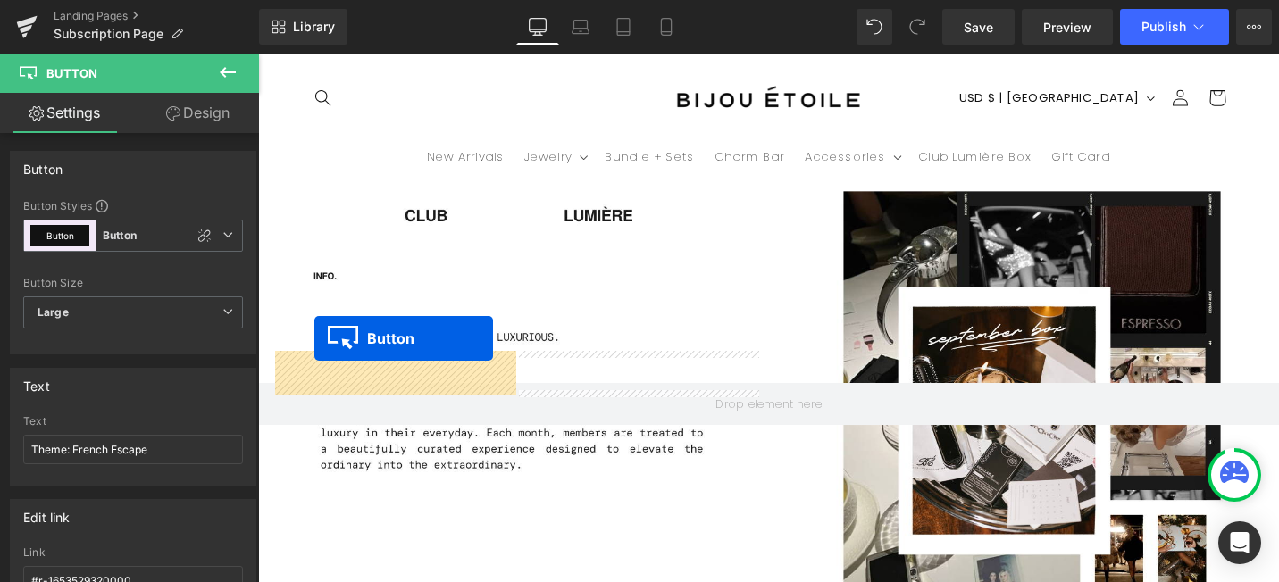
drag, startPoint x: 633, startPoint y: 163, endPoint x: 318, endPoint y: 354, distance: 368.6
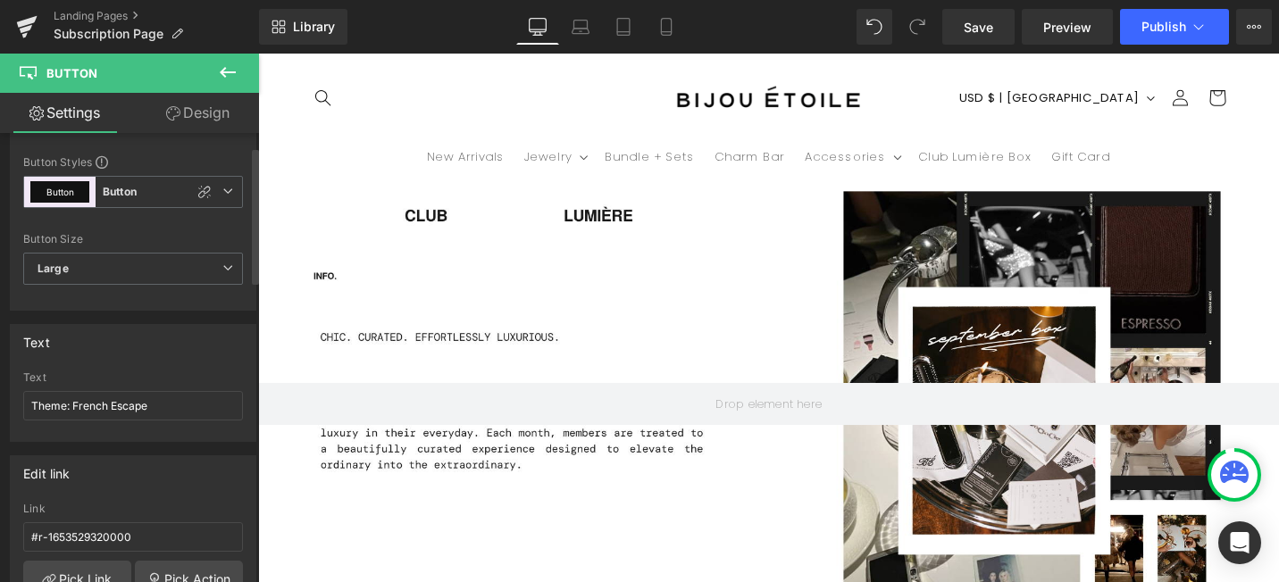
click at [174, 388] on div "Text Theme: French Escape" at bounding box center [133, 406] width 220 height 70
drag, startPoint x: 172, startPoint y: 415, endPoint x: 52, endPoint y: 413, distance: 120.6
click at [52, 413] on input "Theme: French Escape" at bounding box center [133, 405] width 220 height 29
drag, startPoint x: 160, startPoint y: 410, endPoint x: 45, endPoint y: 404, distance: 115.3
click at [45, 404] on input "Theme: French Escape" at bounding box center [133, 405] width 220 height 29
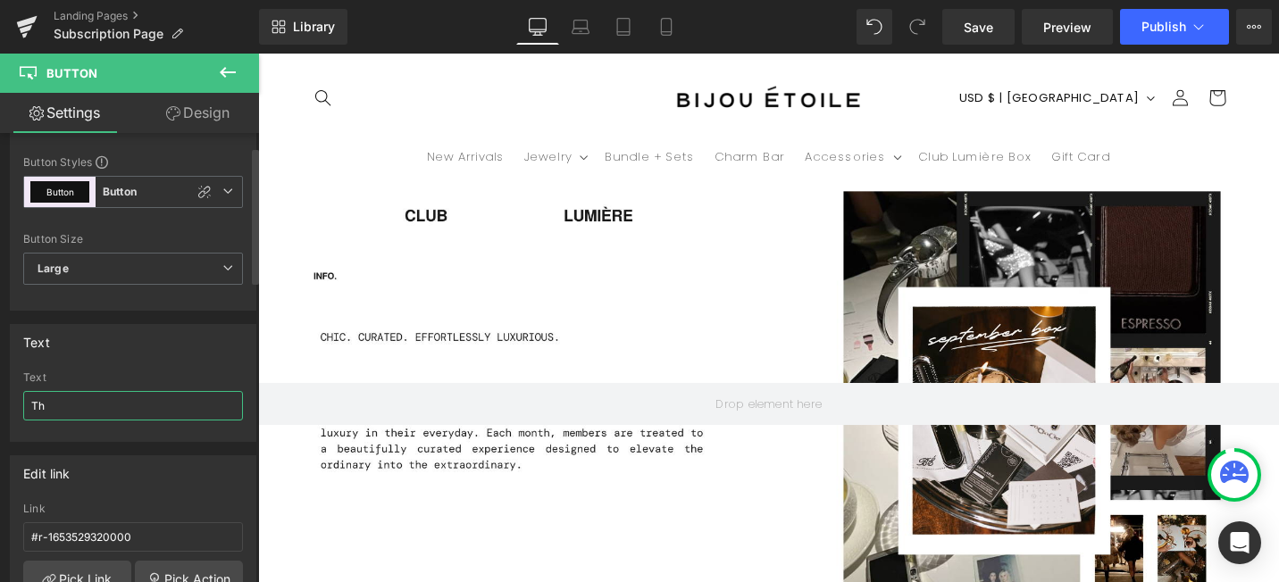
type input "T"
paste input "⟶"
click at [136, 408] on input "Get the October Box⟶" at bounding box center [133, 405] width 220 height 29
click at [158, 396] on input "Get the October Box ⟶" at bounding box center [133, 405] width 220 height 29
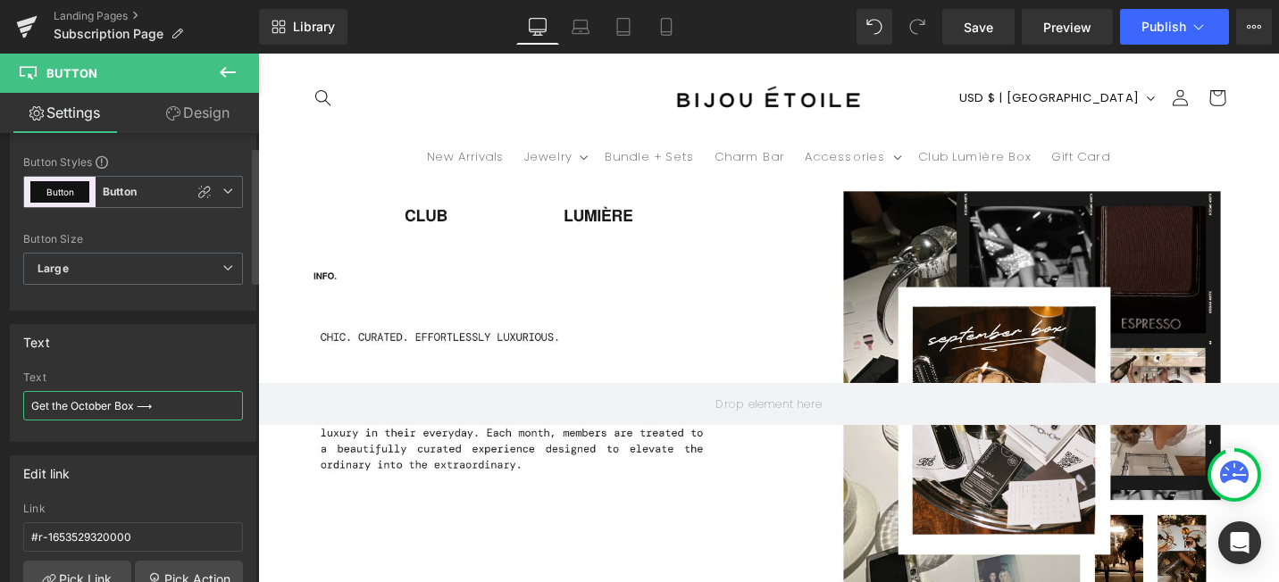
scroll to position [0, 0]
click at [163, 402] on input "Get the October Box ⟶" at bounding box center [133, 405] width 220 height 29
paste input "→"
type input "Get the October Box →"
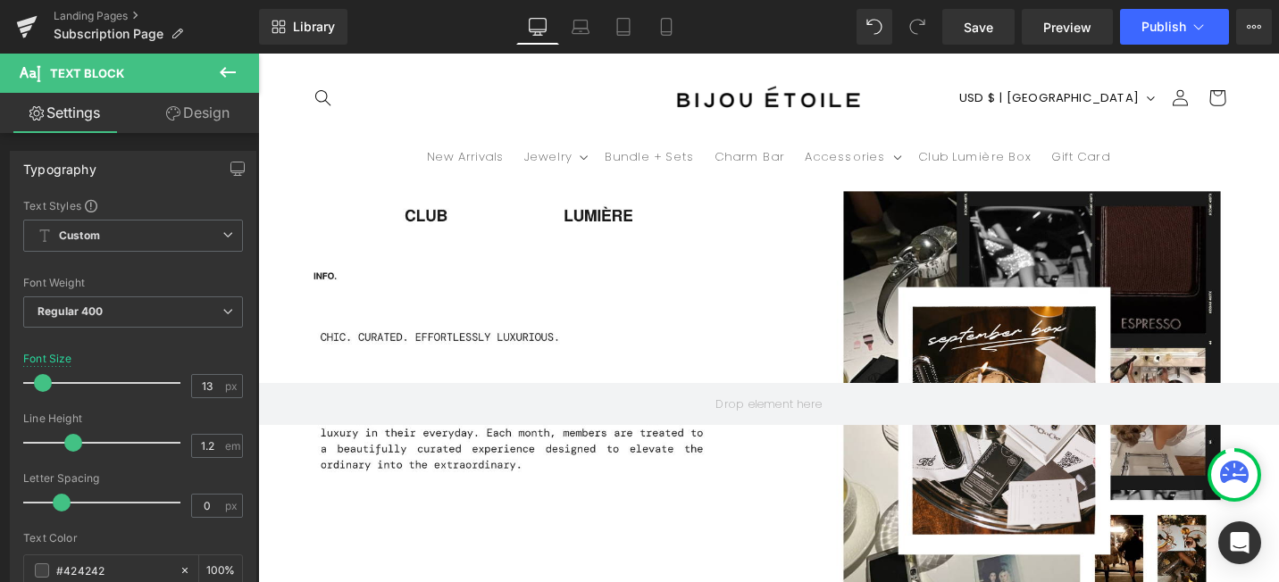
scroll to position [0, 0]
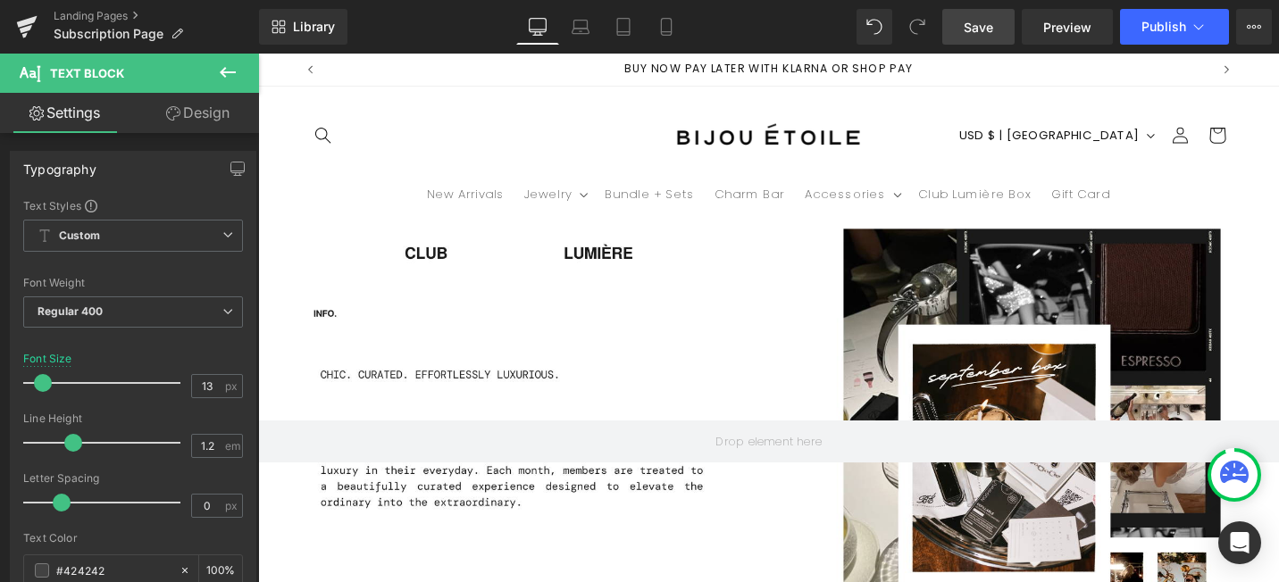
click at [983, 21] on span "Save" at bounding box center [977, 27] width 29 height 19
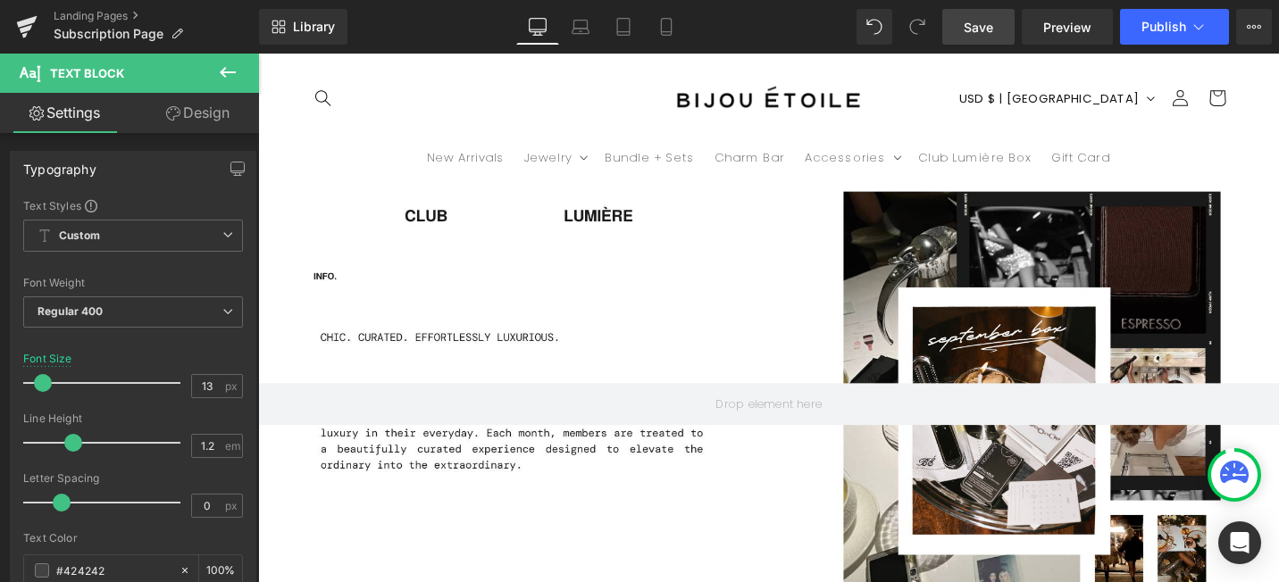
click at [719, 357] on div at bounding box center [798, 425] width 1080 height 450
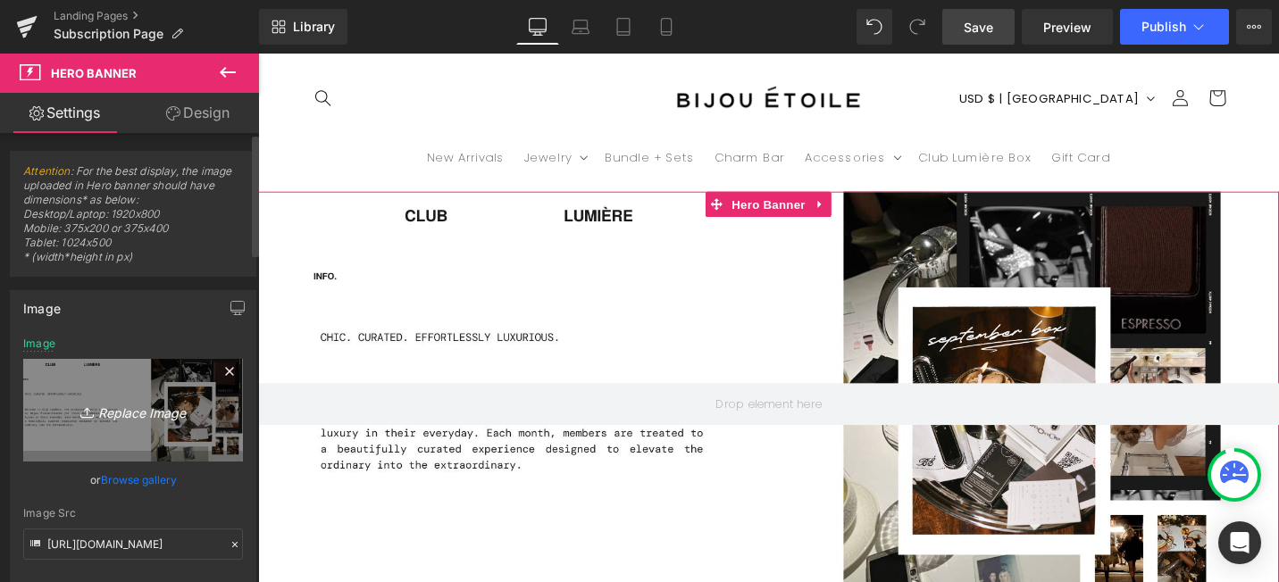
click at [133, 421] on icon "Replace Image" at bounding box center [133, 410] width 143 height 22
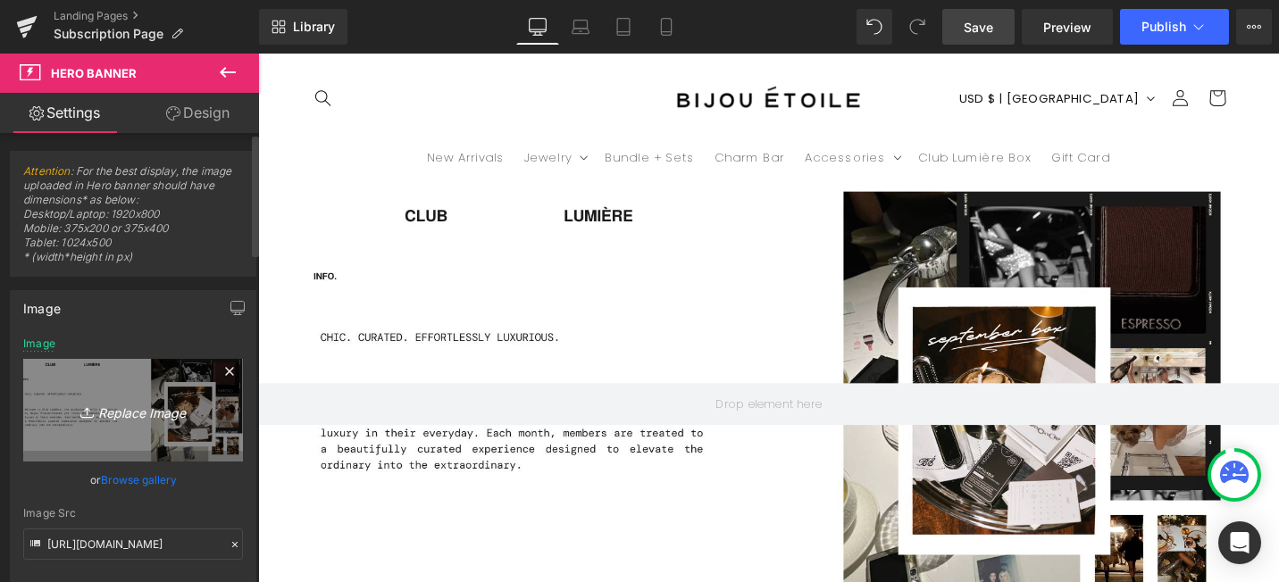
type input "C:\fakepath\Contents.png"
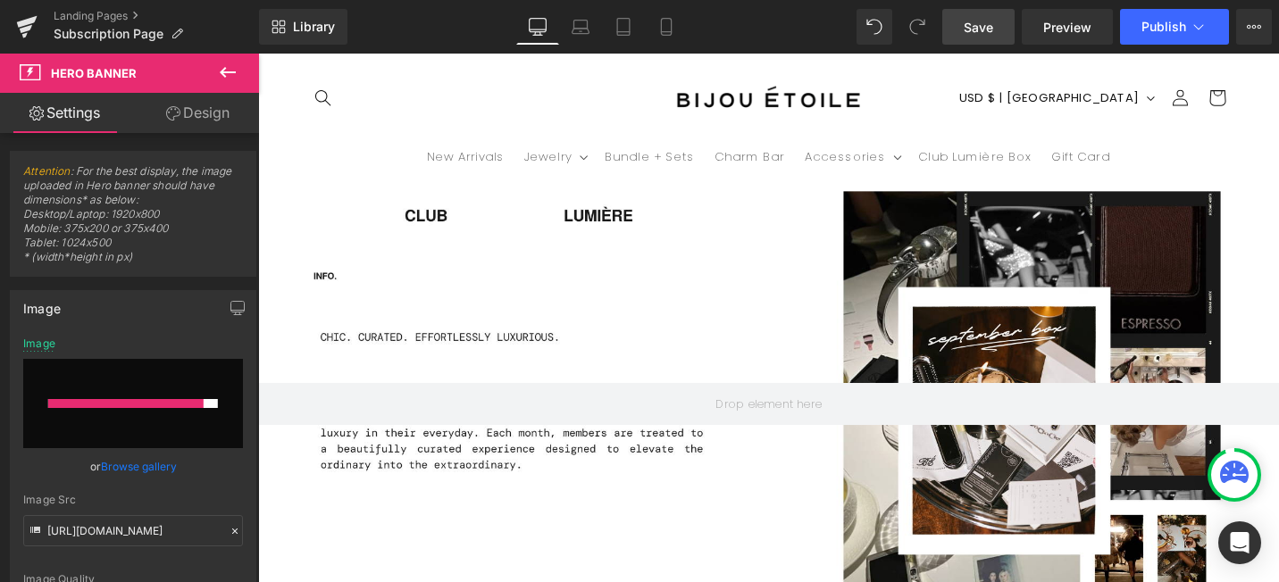
scroll to position [807, 0]
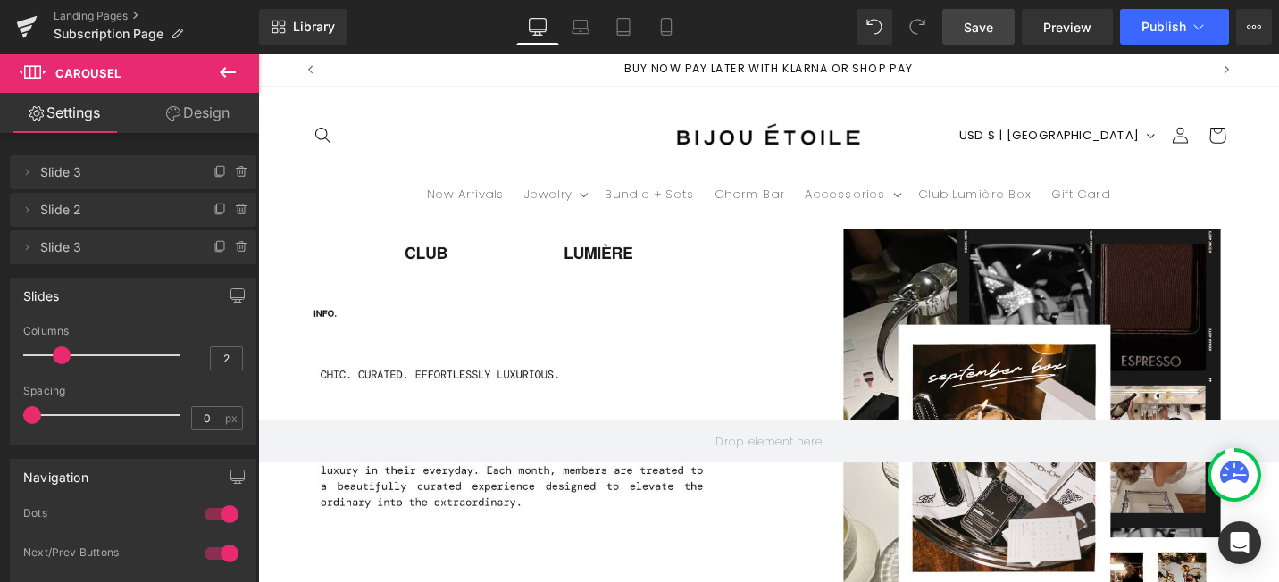
scroll to position [20, 0]
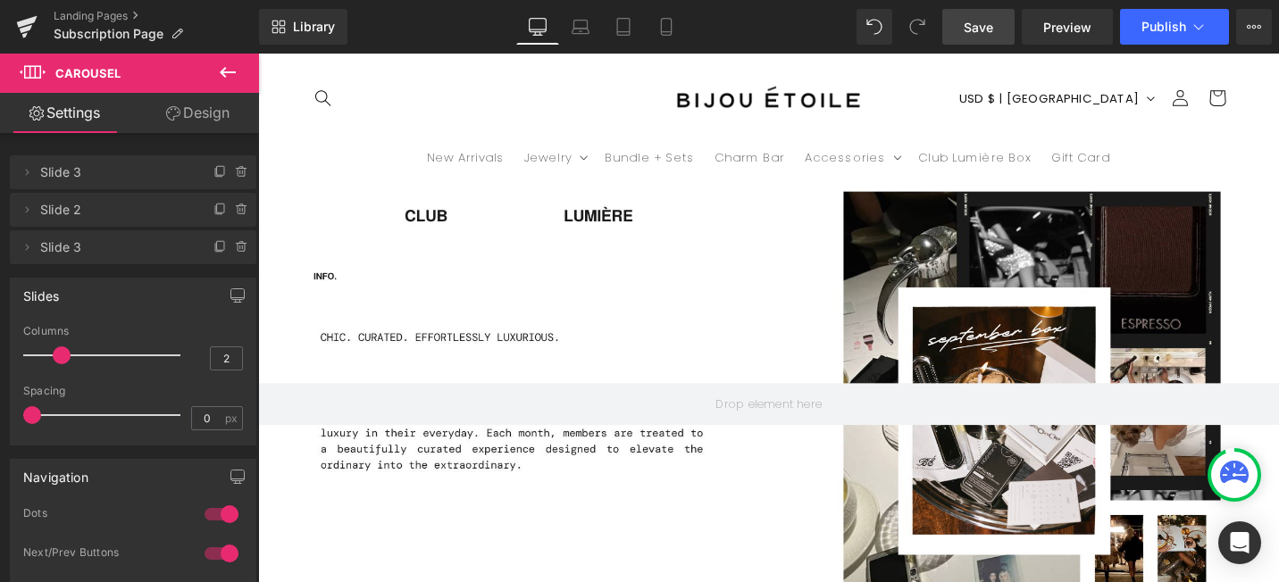
click at [466, 279] on div at bounding box center [798, 425] width 1080 height 450
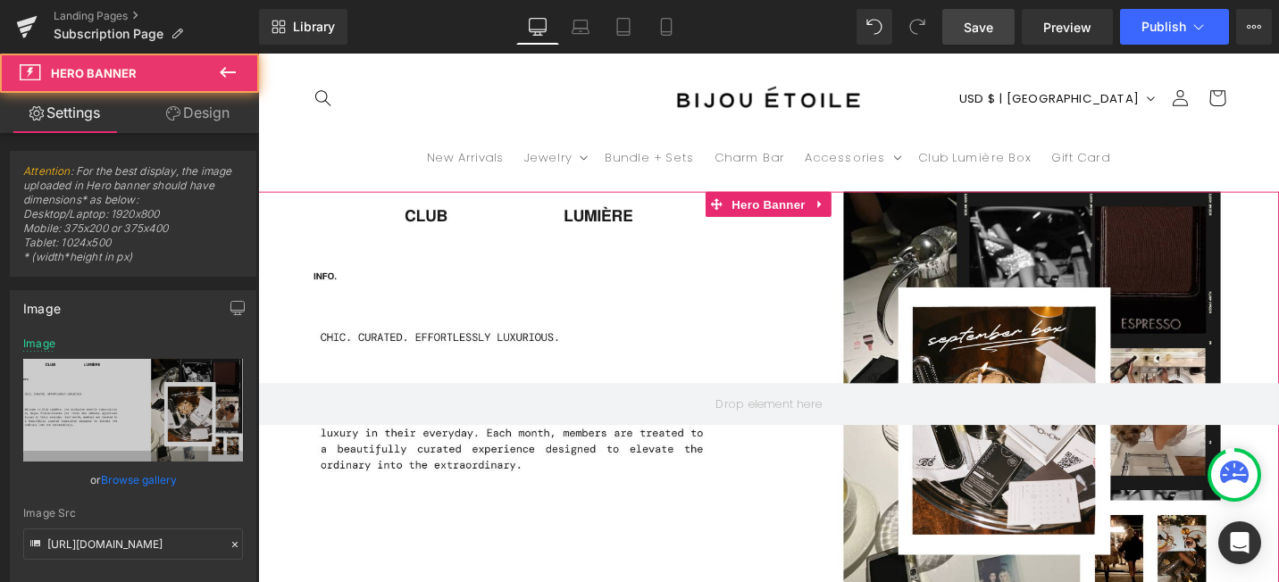
scroll to position [0, 0]
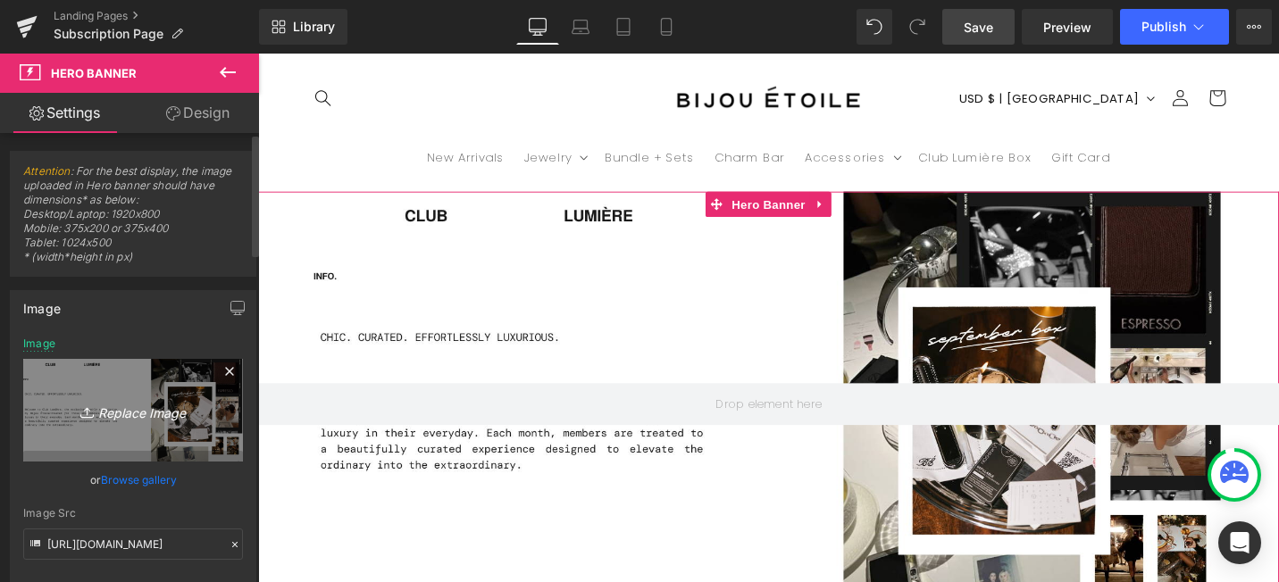
click at [150, 408] on icon "Replace Image" at bounding box center [133, 410] width 143 height 22
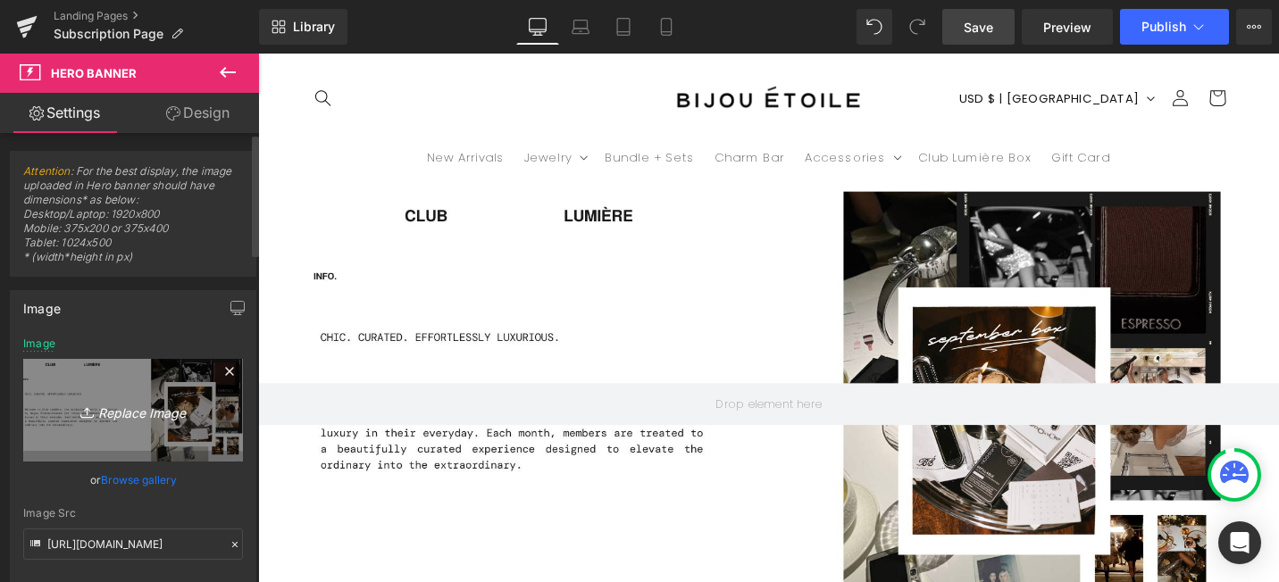
scroll to position [0, 938]
type input "C:\fakepath\Contents.png"
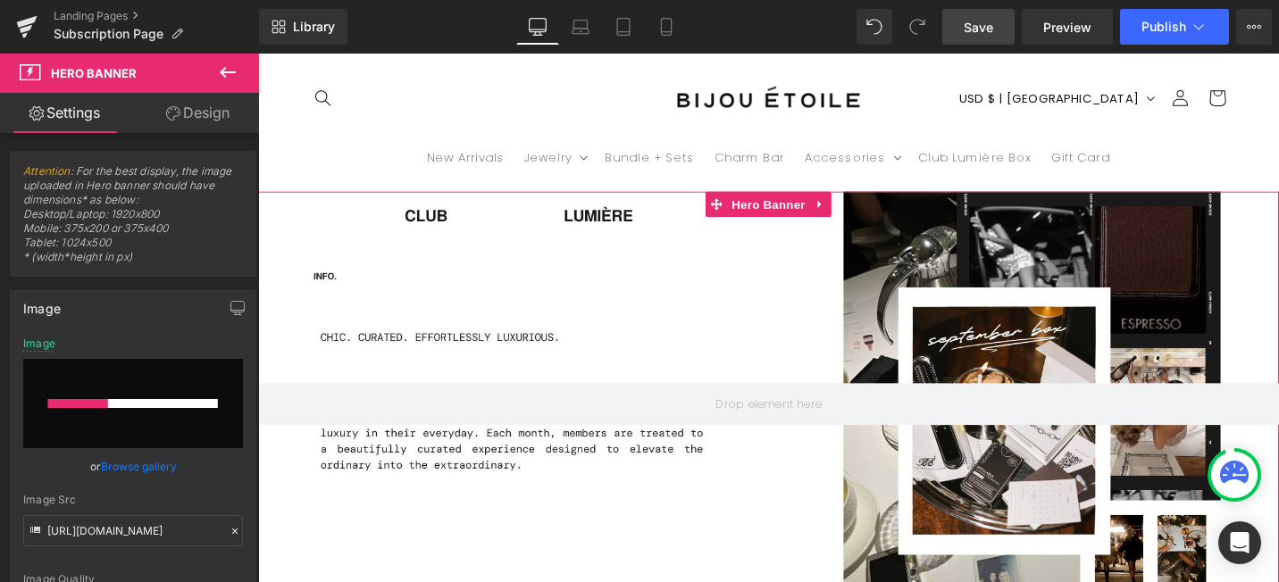
scroll to position [0, 0]
type input "[URL][DOMAIN_NAME]"
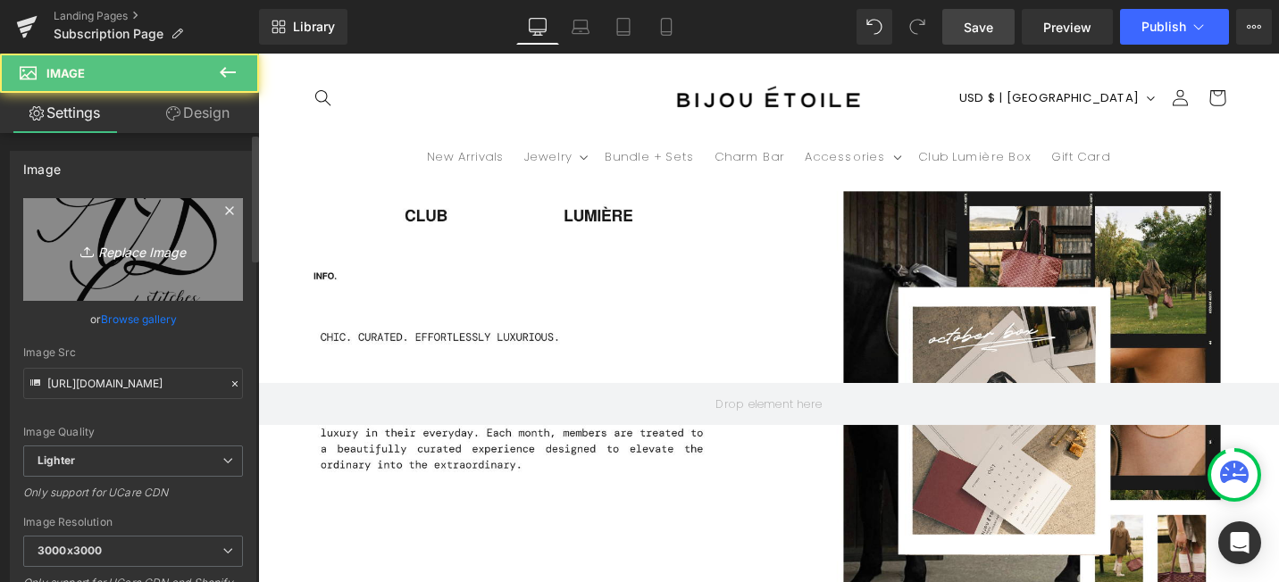
scroll to position [0, 938]
click at [131, 240] on icon "Replace Image" at bounding box center [133, 249] width 143 height 22
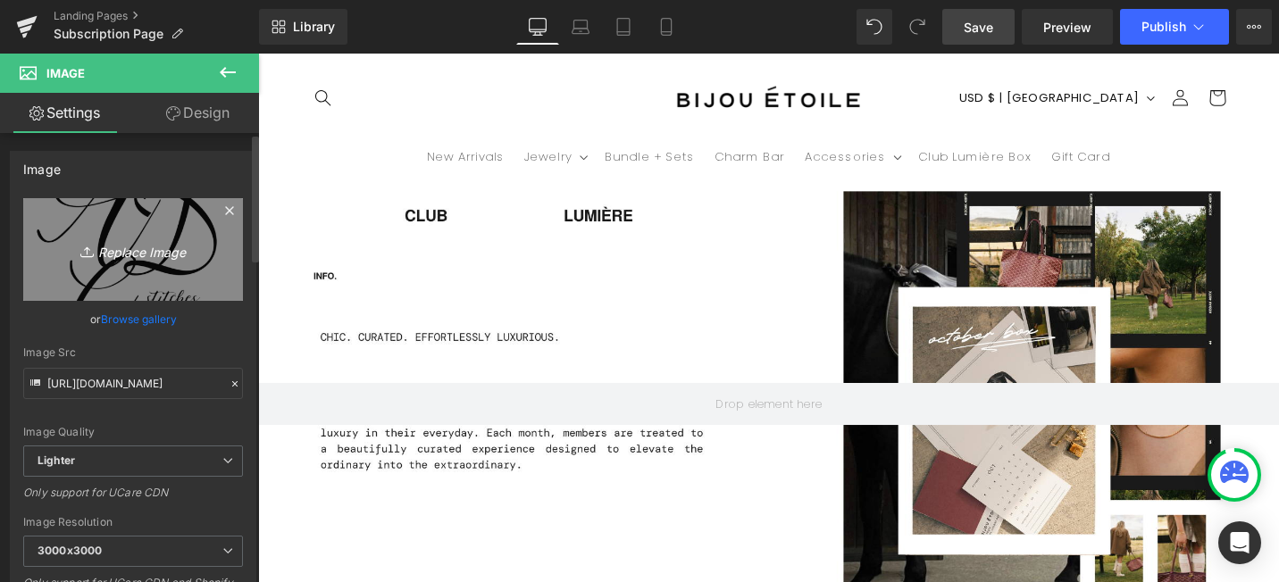
scroll to position [0, 0]
type input "C:\fakepath\Poi & Hun - Logo (Black & White).png"
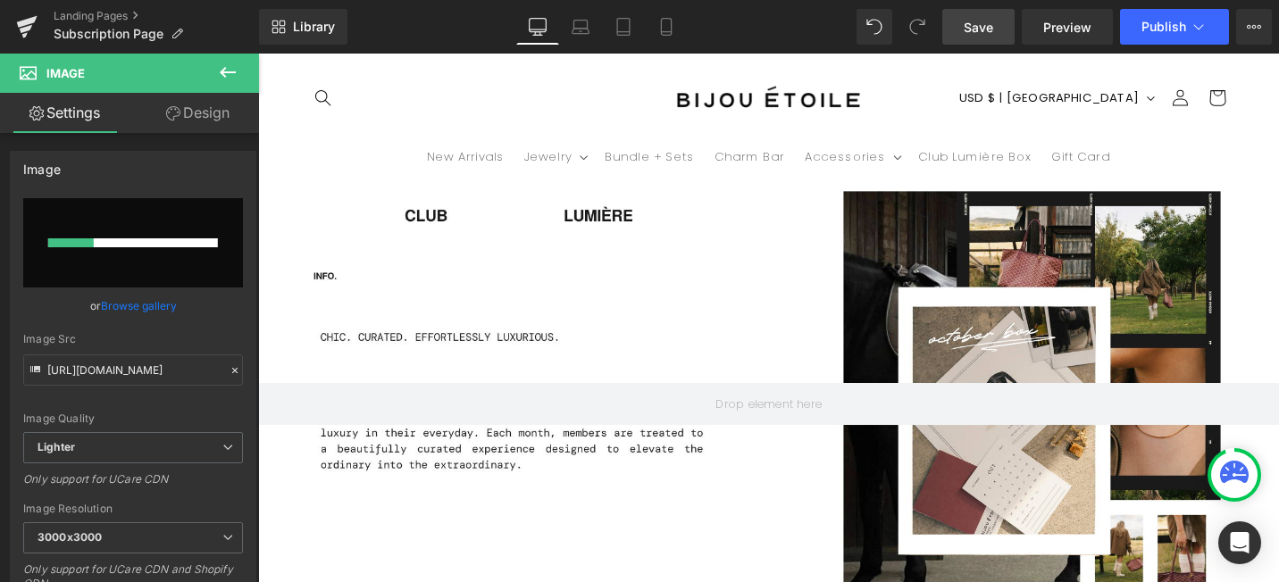
scroll to position [0, 938]
type input "[URL][DOMAIN_NAME]"
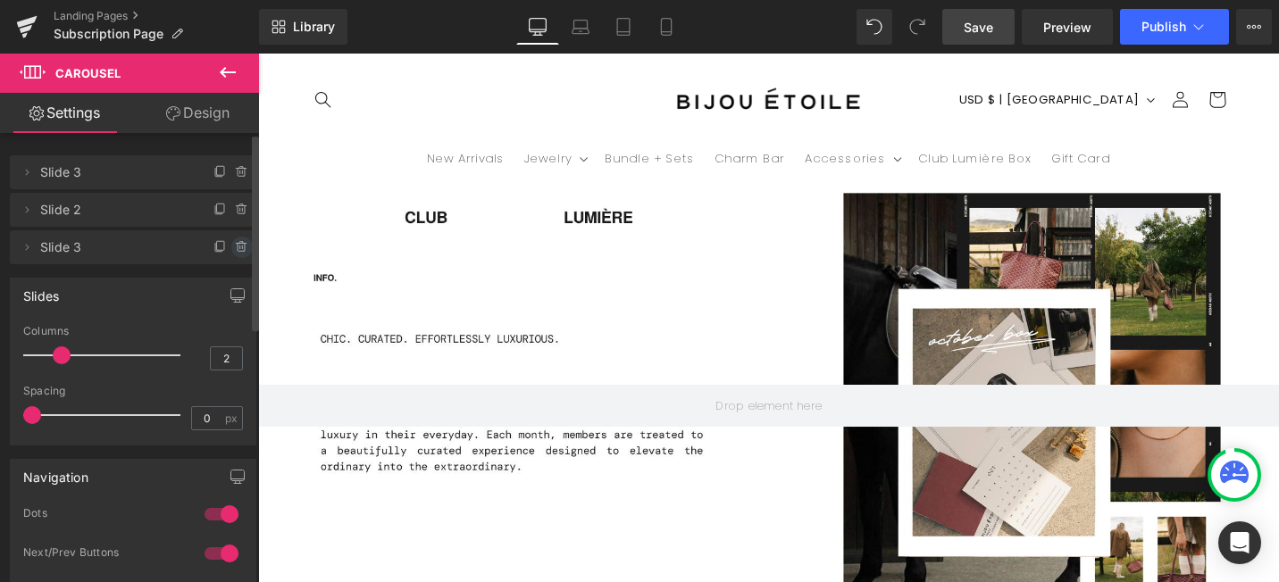
click at [235, 246] on icon at bounding box center [242, 247] width 14 height 14
click at [234, 246] on button "Delete" at bounding box center [223, 248] width 56 height 23
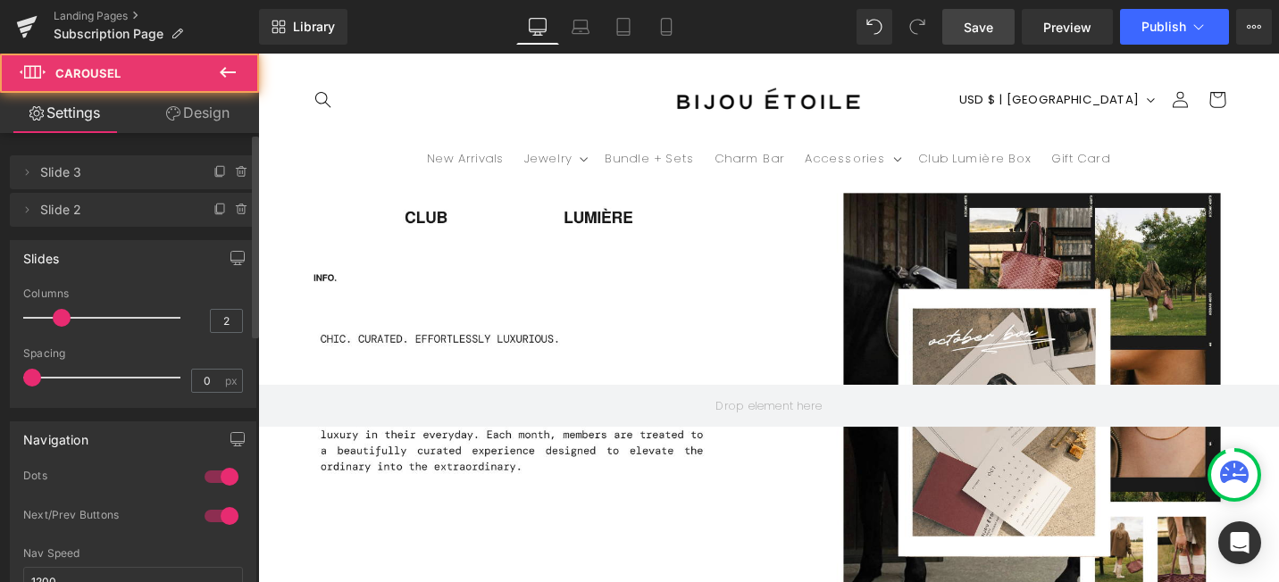
click at [60, 171] on span "Slide 3" at bounding box center [115, 172] width 150 height 34
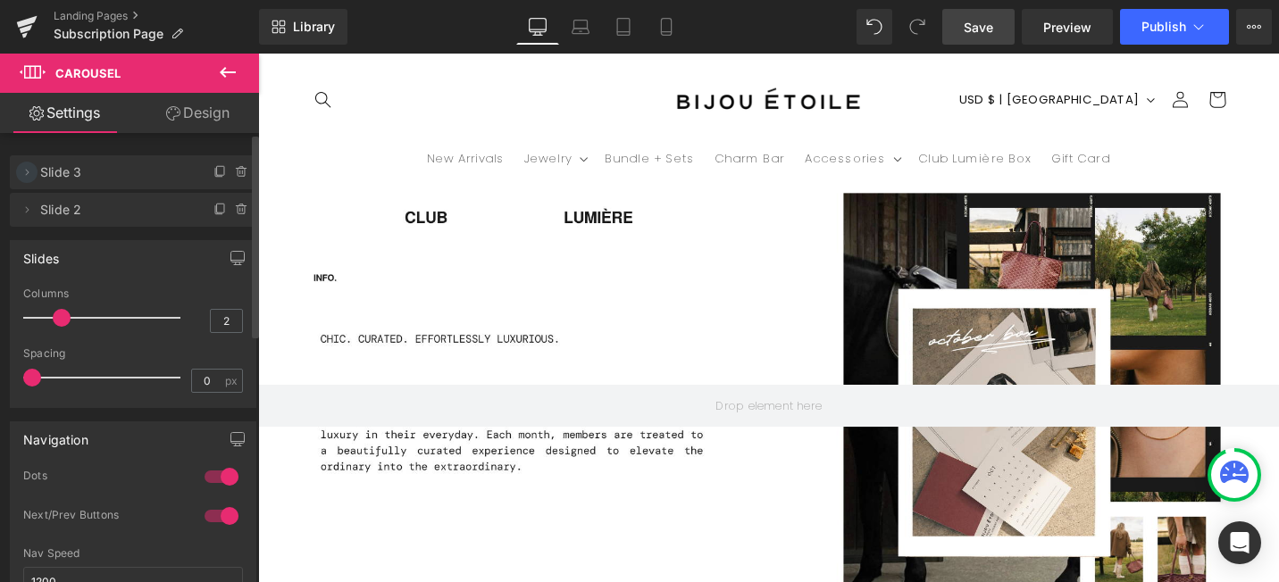
scroll to position [0, 938]
click at [36, 173] on span at bounding box center [26, 172] width 21 height 21
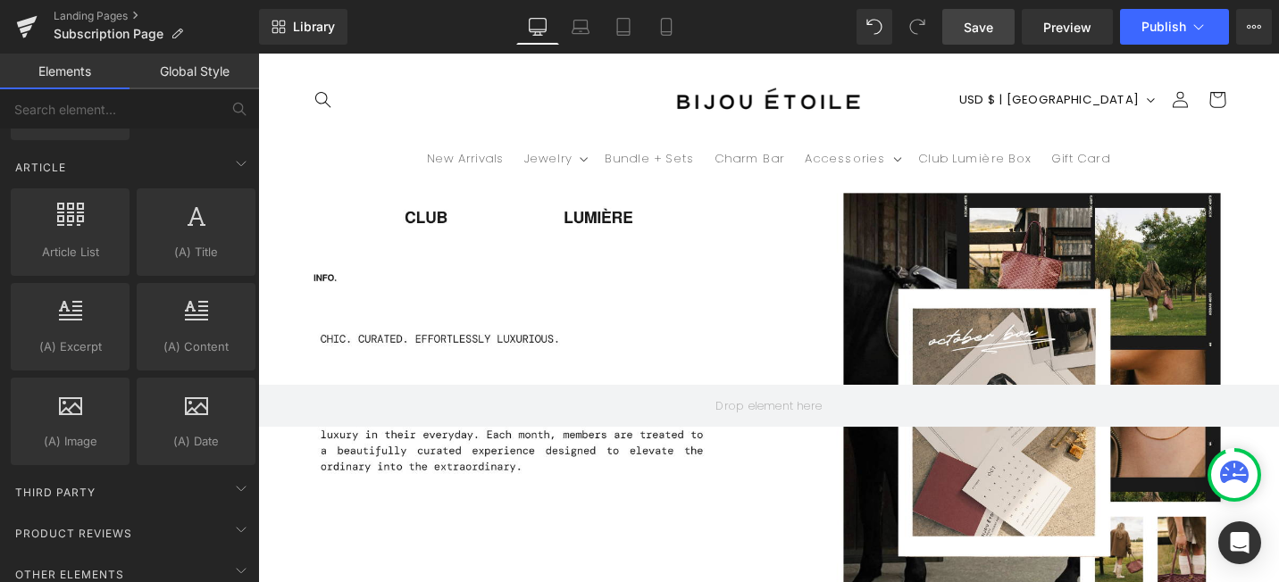
scroll to position [3279, 0]
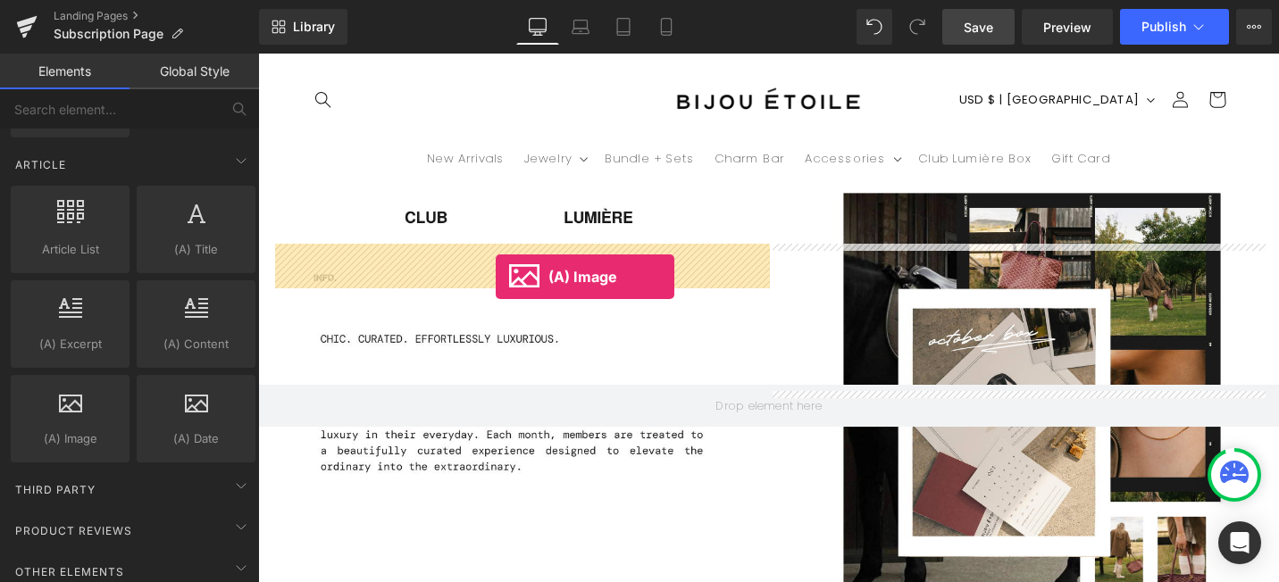
drag, startPoint x: 355, startPoint y: 479, endPoint x: 510, endPoint y: 290, distance: 243.6
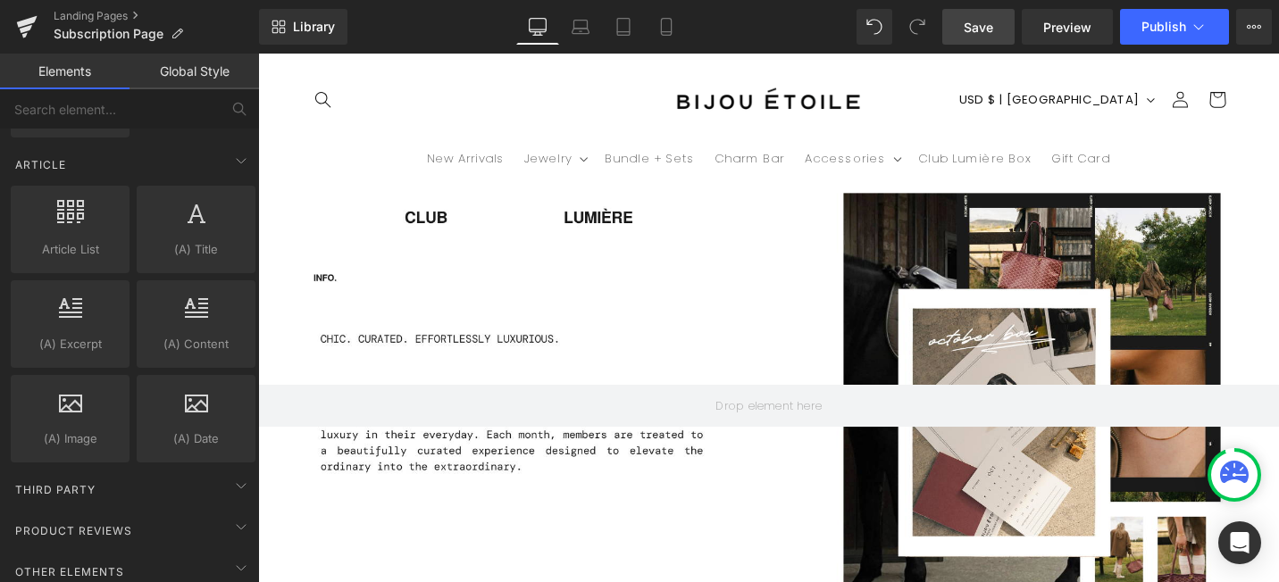
scroll to position [0, 0]
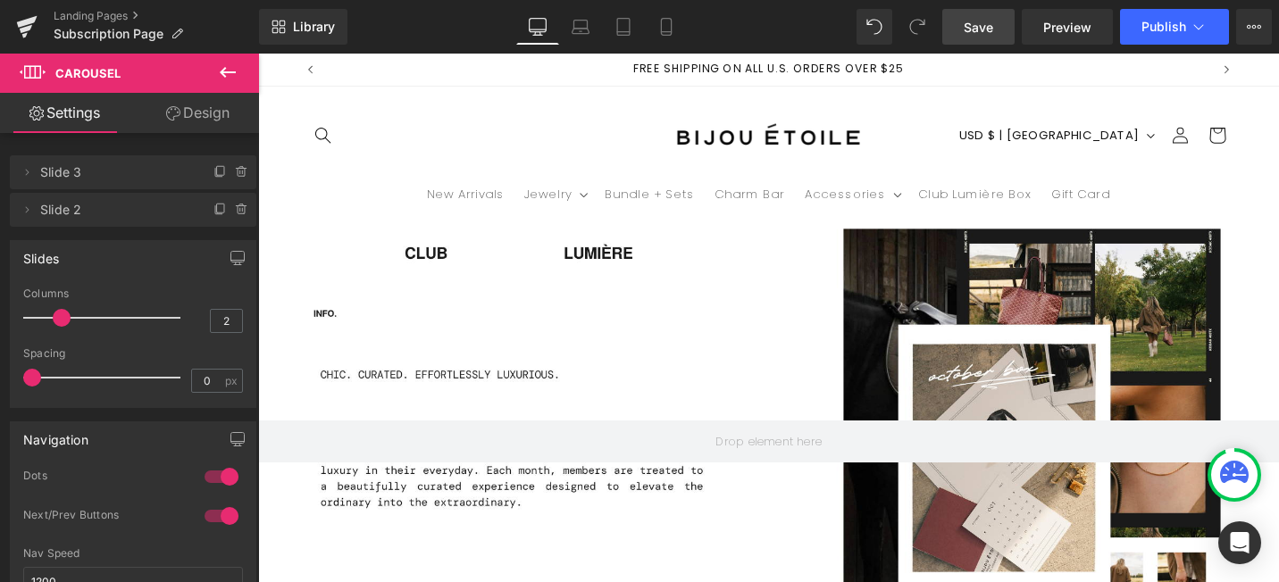
scroll to position [881, 0]
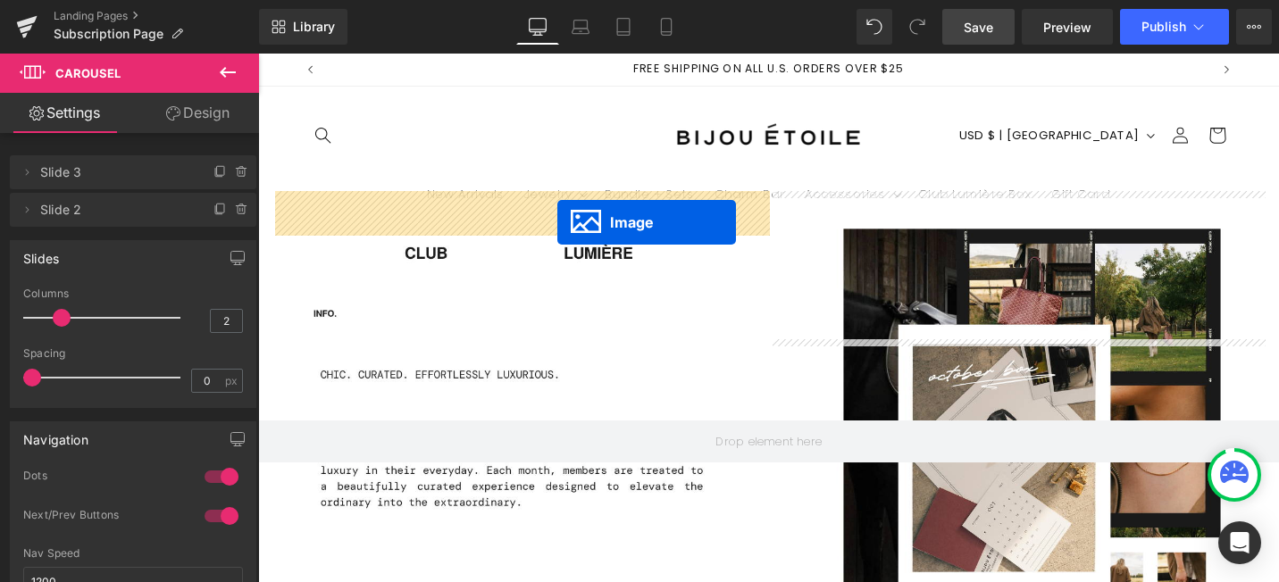
drag, startPoint x: 1026, startPoint y: 437, endPoint x: 575, endPoint y: 232, distance: 495.1
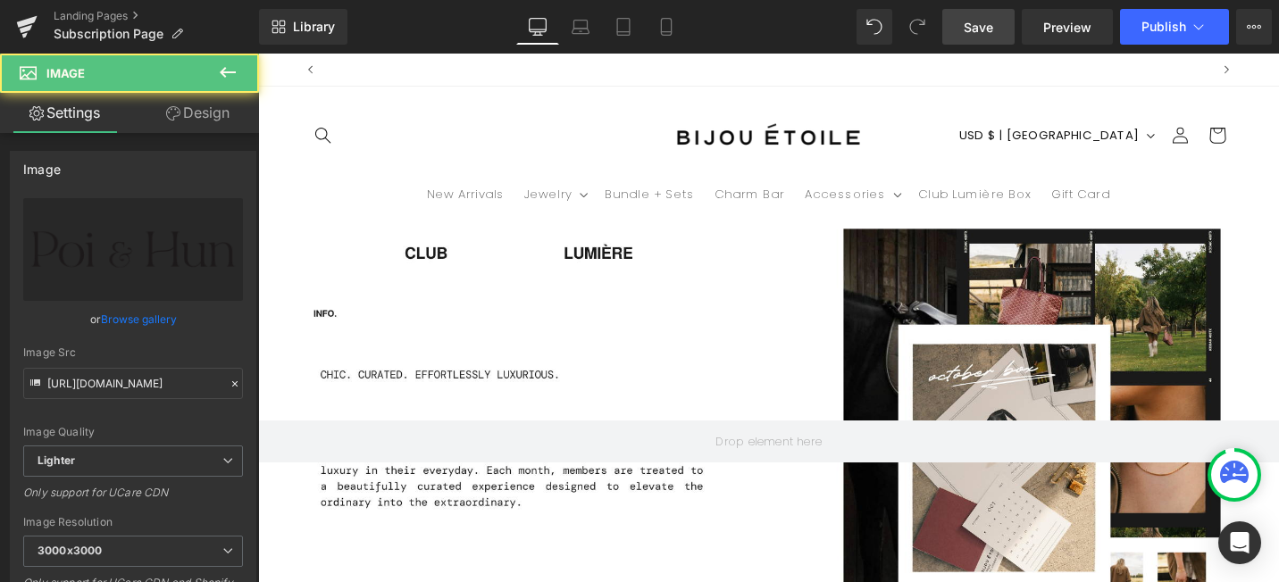
scroll to position [0, 938]
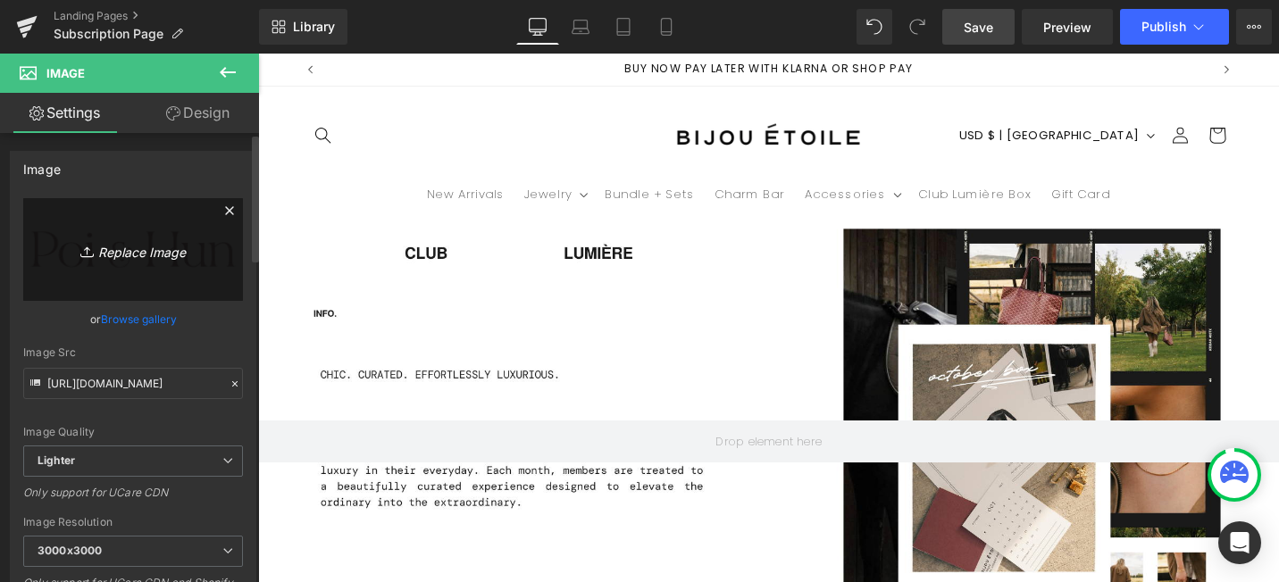
click at [114, 253] on icon "Replace Image" at bounding box center [133, 249] width 143 height 22
type input "C:\fakepath\BetterDays_-_Forest_a65a441d-530d-4313-b75e-7d240dd24622.svg"
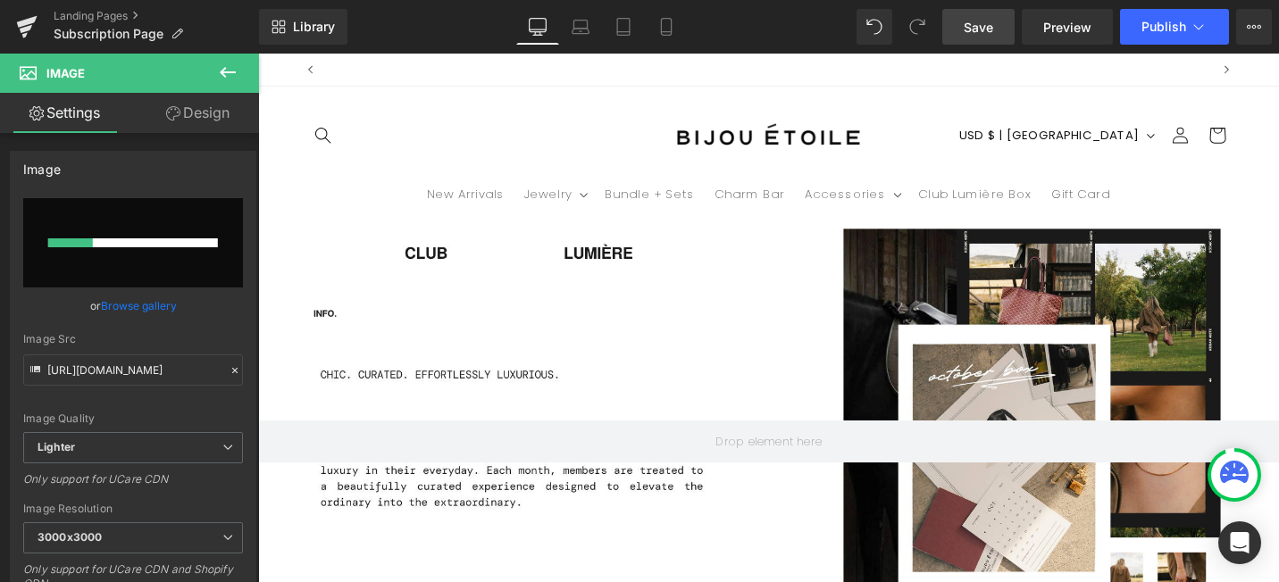
scroll to position [0, 938]
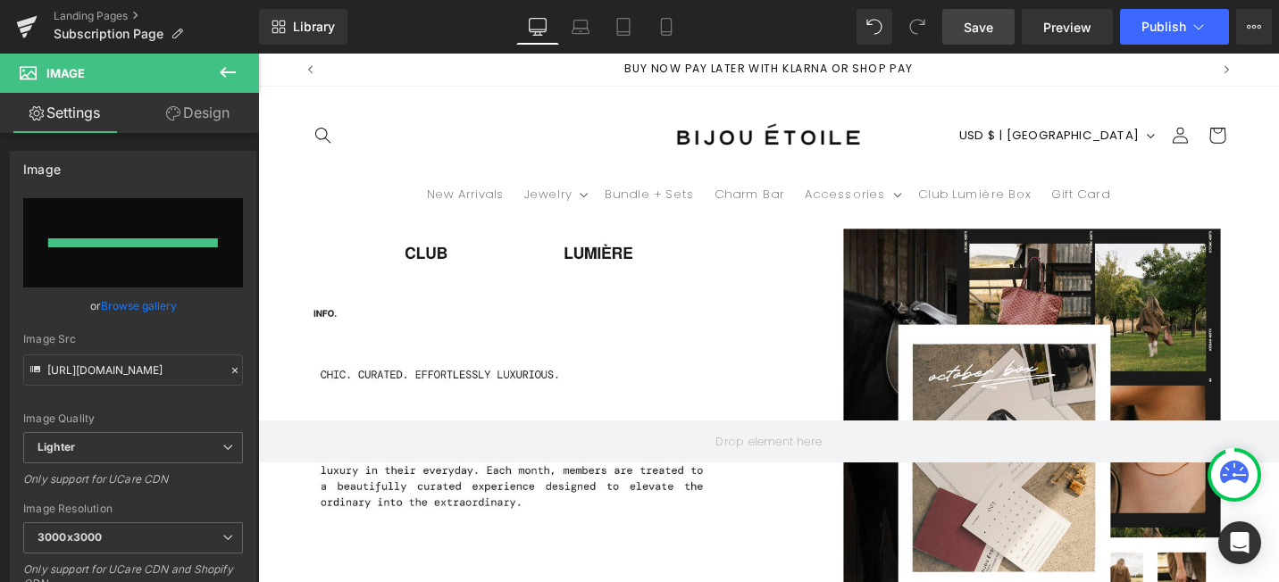
type input "[URL][DOMAIN_NAME]"
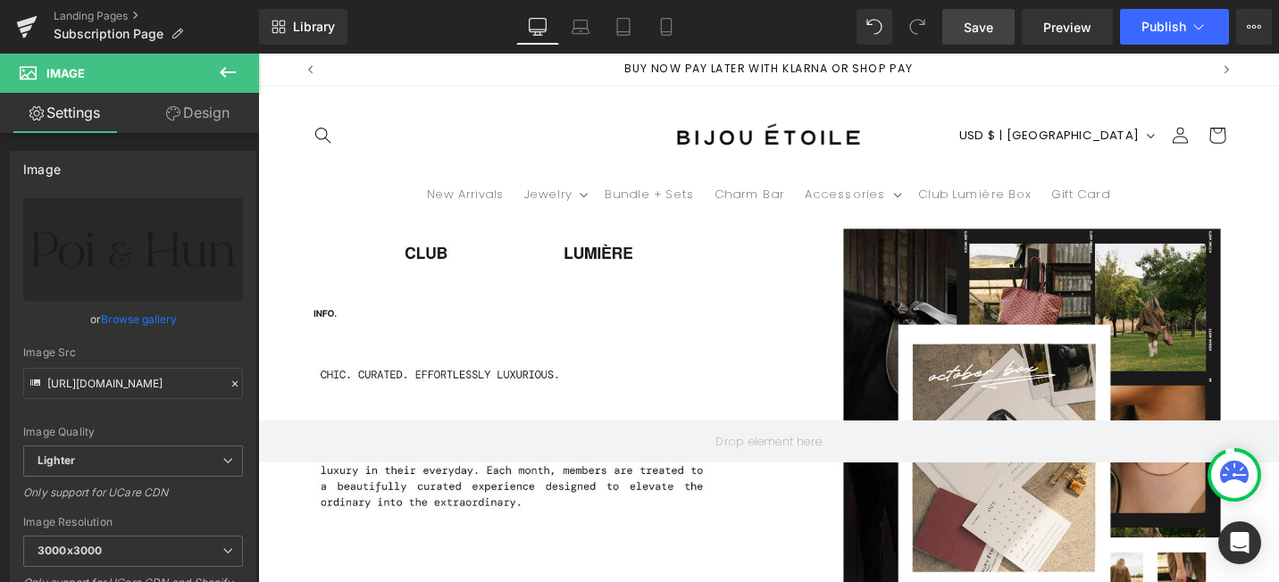
drag, startPoint x: 1046, startPoint y: 225, endPoint x: 1032, endPoint y: 222, distance: 13.7
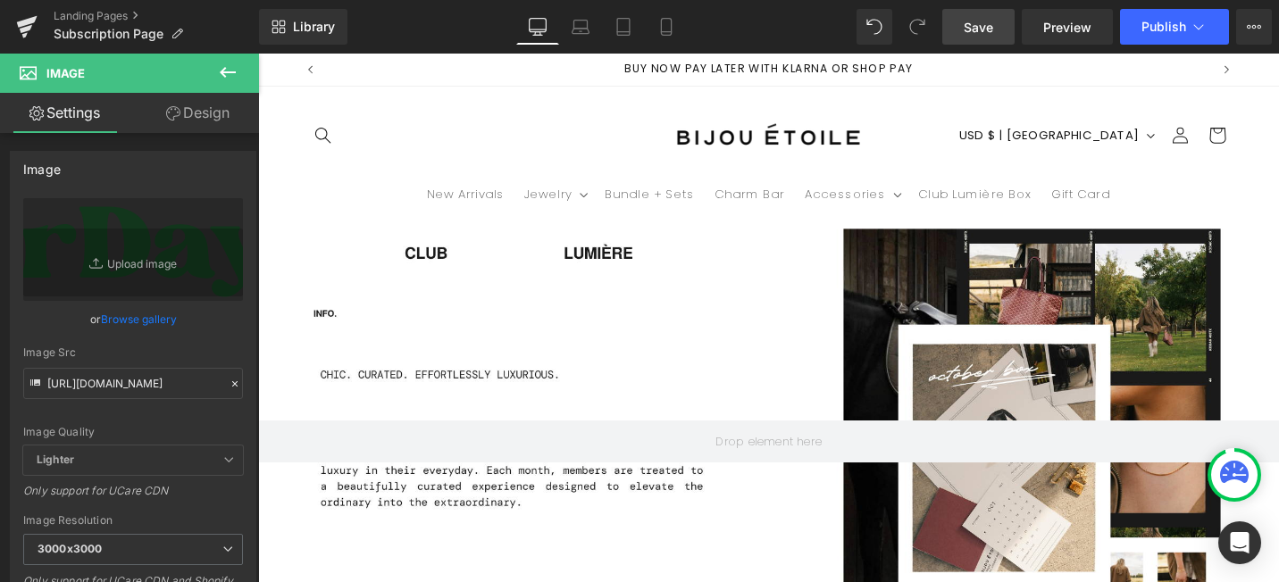
drag, startPoint x: 541, startPoint y: 235, endPoint x: 539, endPoint y: 224, distance: 10.9
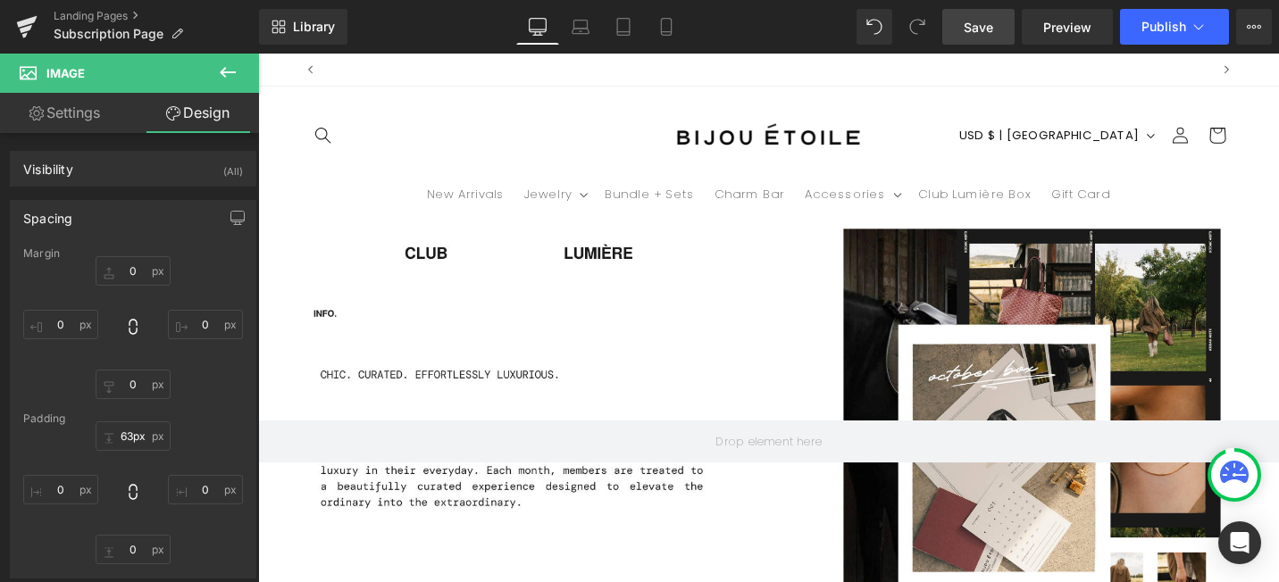
scroll to position [0, 0]
drag, startPoint x: 537, startPoint y: 200, endPoint x: 529, endPoint y: 257, distance: 57.7
type input "74px"
drag, startPoint x: 578, startPoint y: 220, endPoint x: 561, endPoint y: 286, distance: 68.2
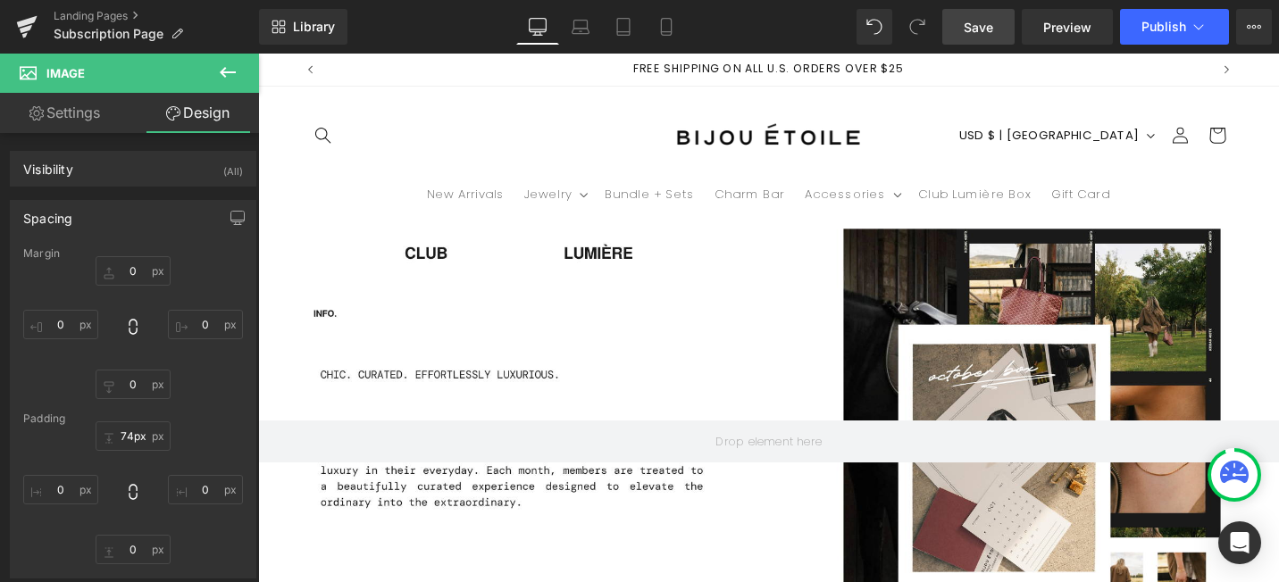
click at [992, 24] on span "Save" at bounding box center [977, 27] width 29 height 19
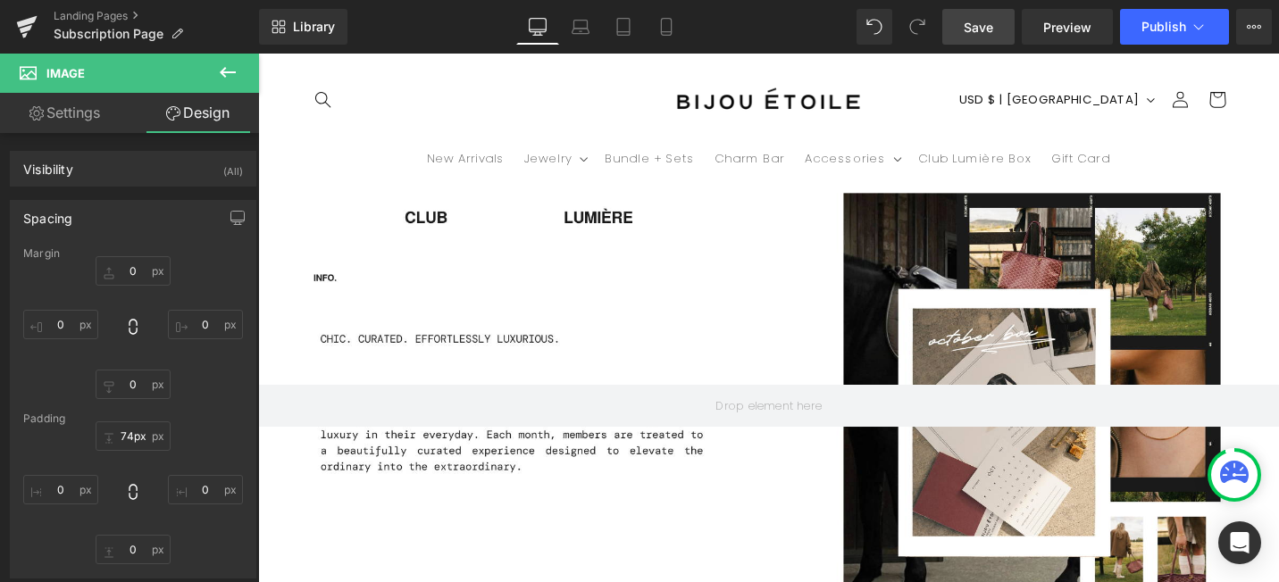
scroll to position [0, 938]
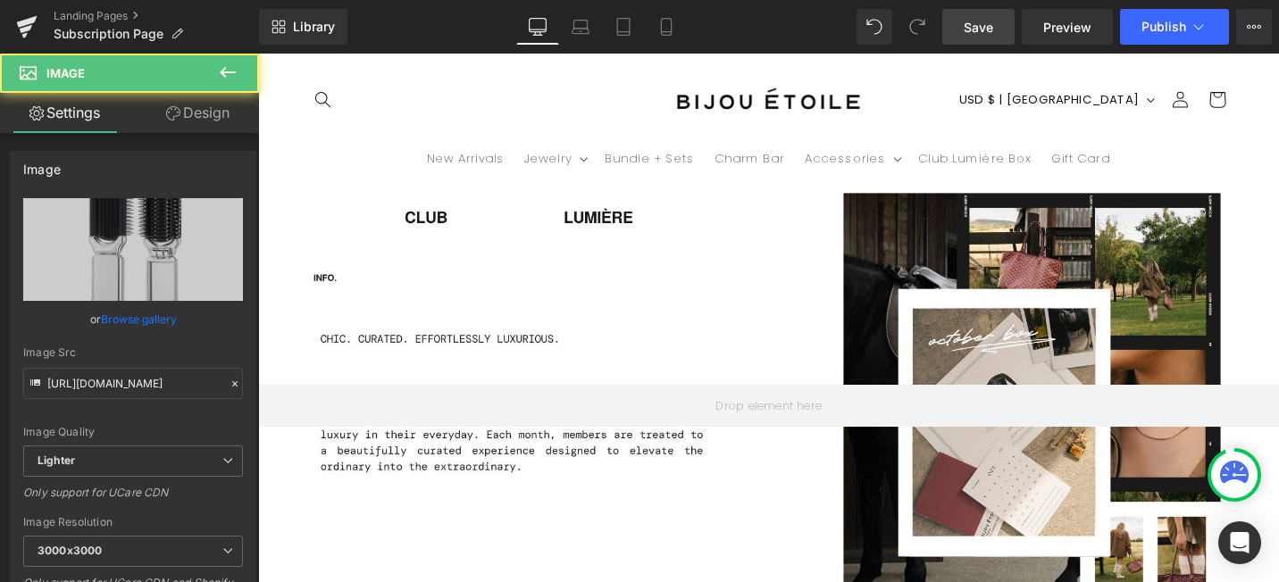
scroll to position [0, 0]
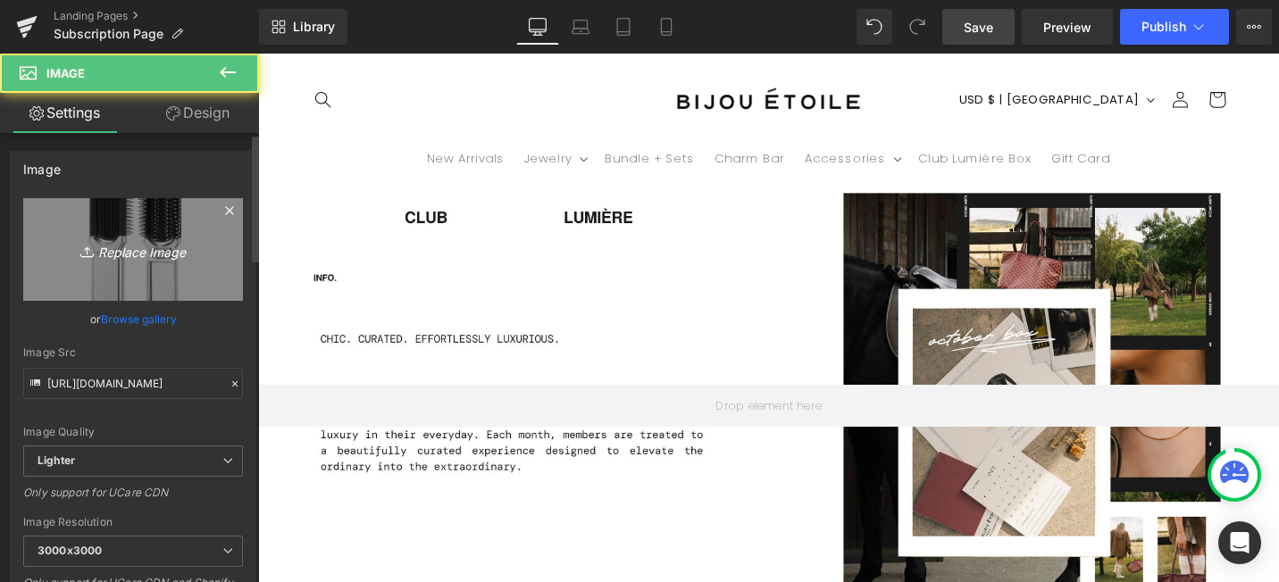
click at [140, 269] on link "Replace Image" at bounding box center [133, 249] width 220 height 103
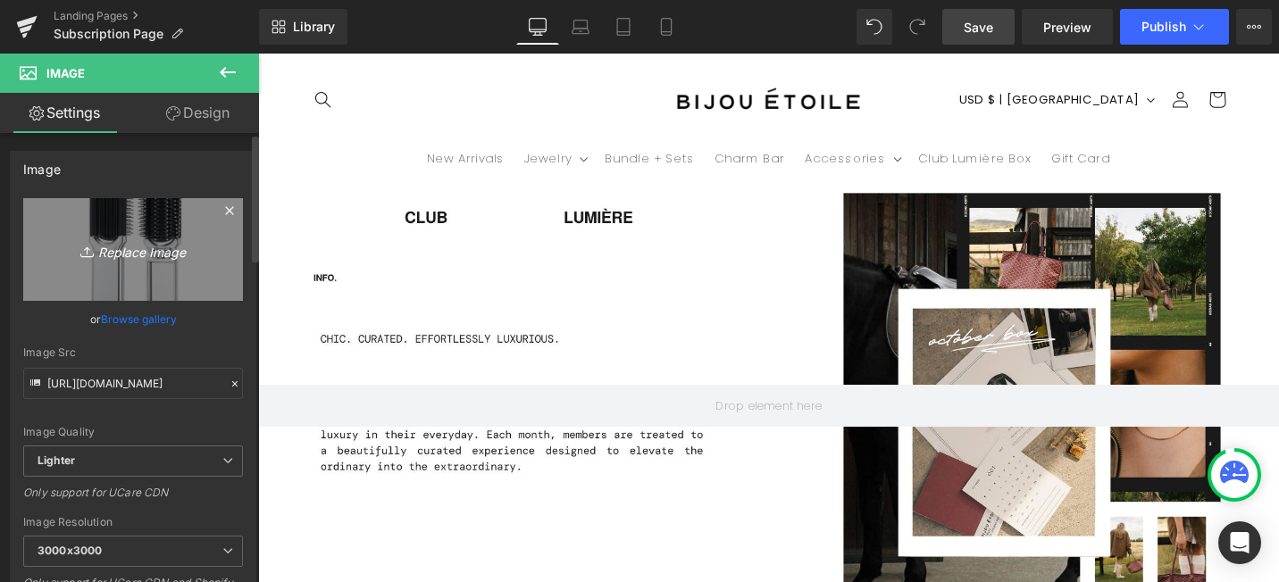
type input "C:\fakepath\_B1A1588_websize.jpg"
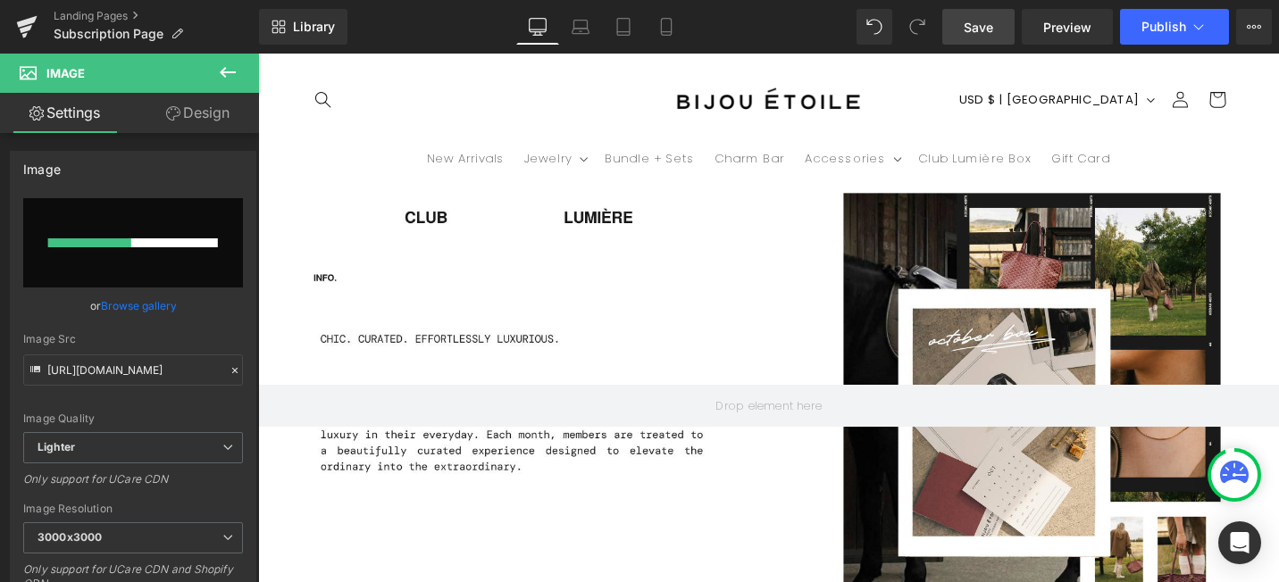
scroll to position [0, 938]
type input "[URL][DOMAIN_NAME]"
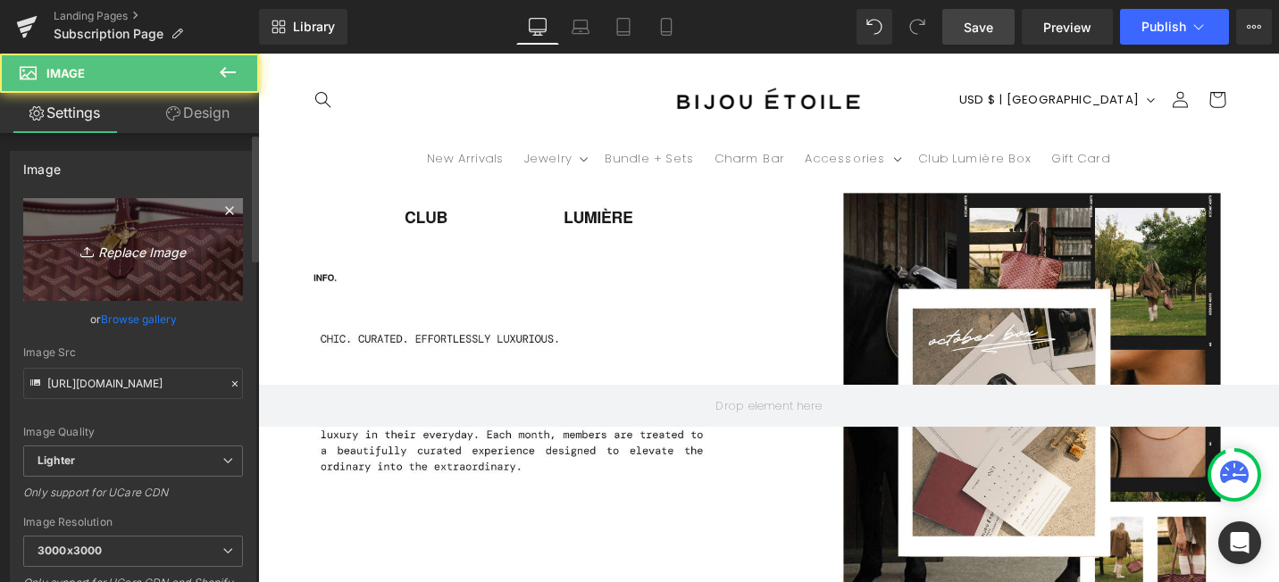
click at [95, 249] on icon "Replace Image" at bounding box center [133, 249] width 143 height 22
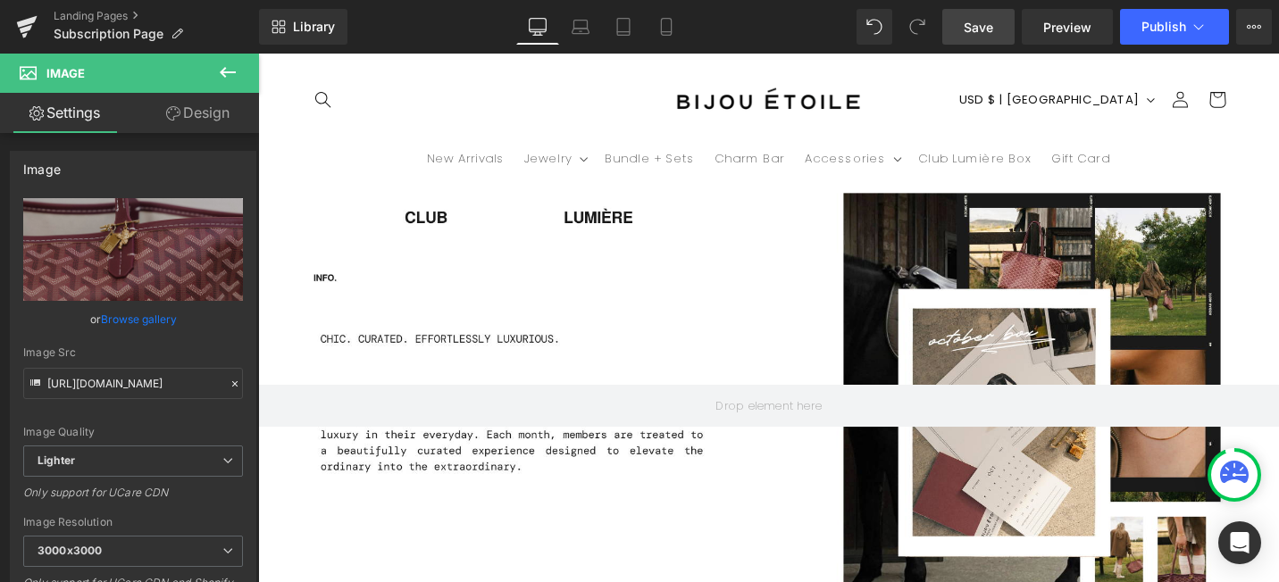
type input "C:\fakepath\_B1A1585_websize.jpg"
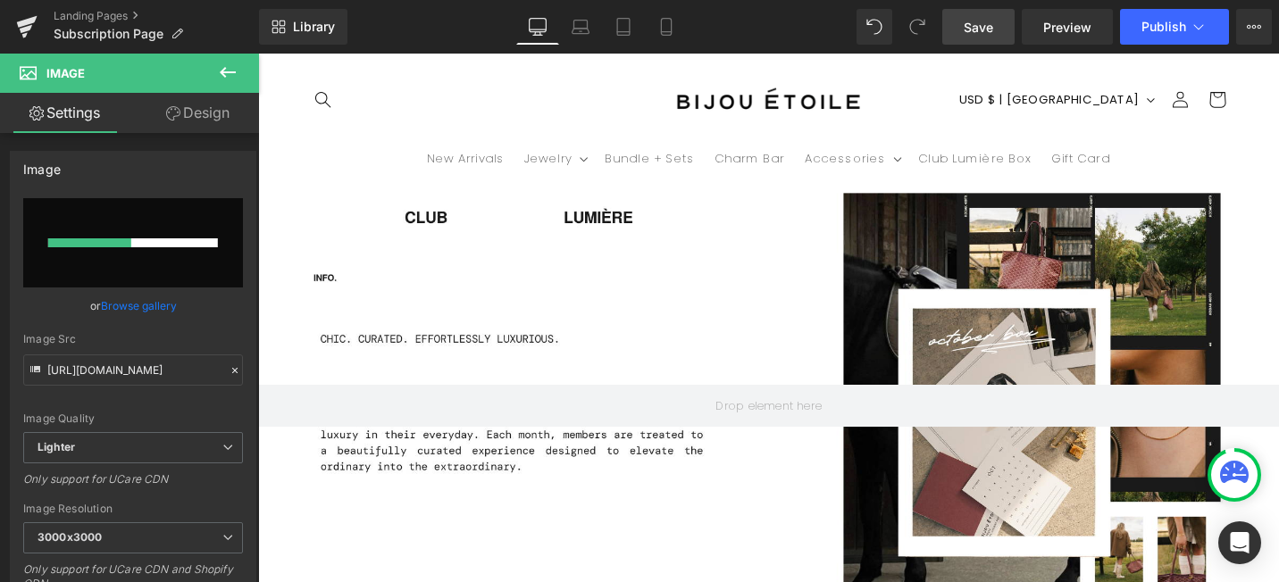
scroll to position [0, 0]
type input "[URL][DOMAIN_NAME]"
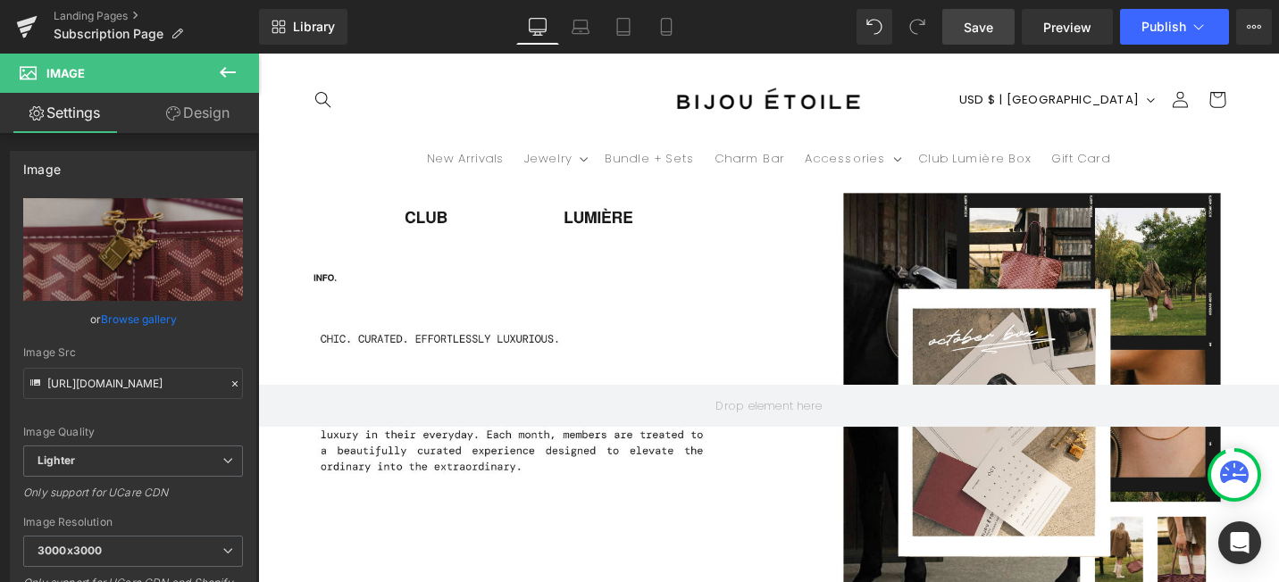
scroll to position [0, 938]
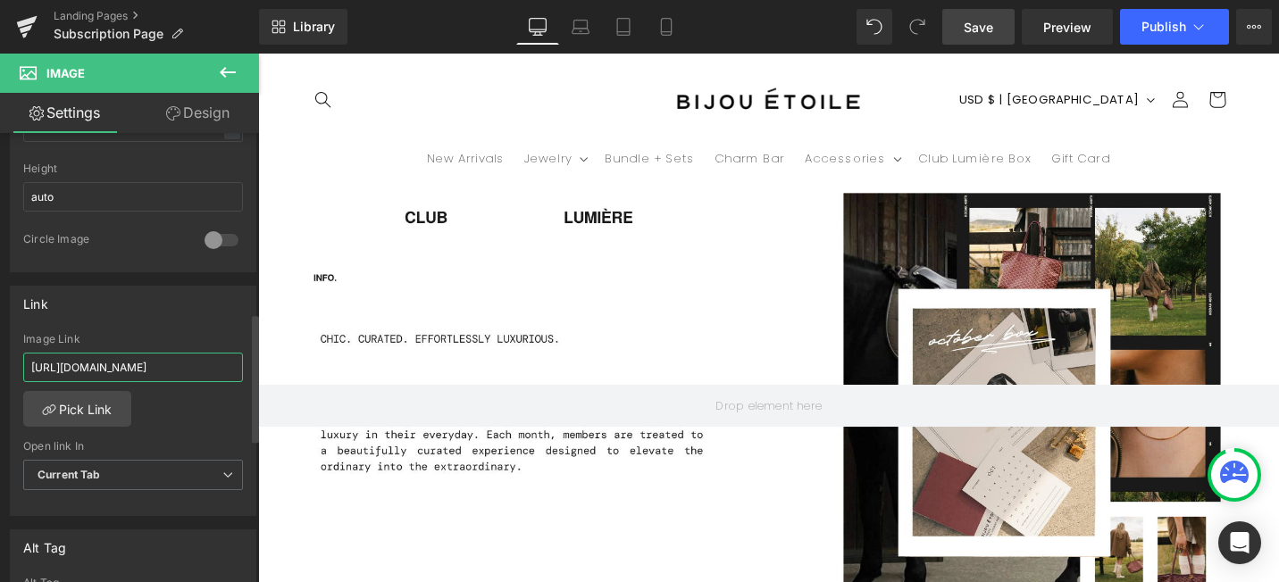
click at [135, 368] on input "[URL][DOMAIN_NAME]" at bounding box center [133, 367] width 220 height 29
click at [218, 410] on div "Image Link Pick Link Current Tab New Tab Open link In Current Tab Current Tab N…" at bounding box center [133, 424] width 245 height 183
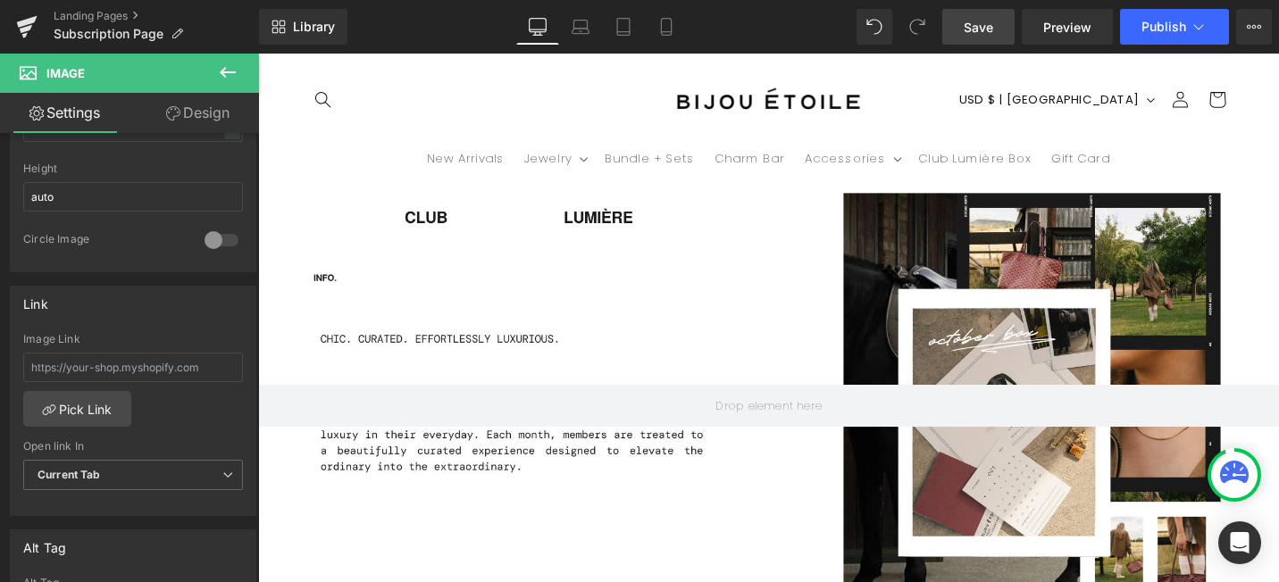
click at [983, 29] on span "Save" at bounding box center [977, 27] width 29 height 19
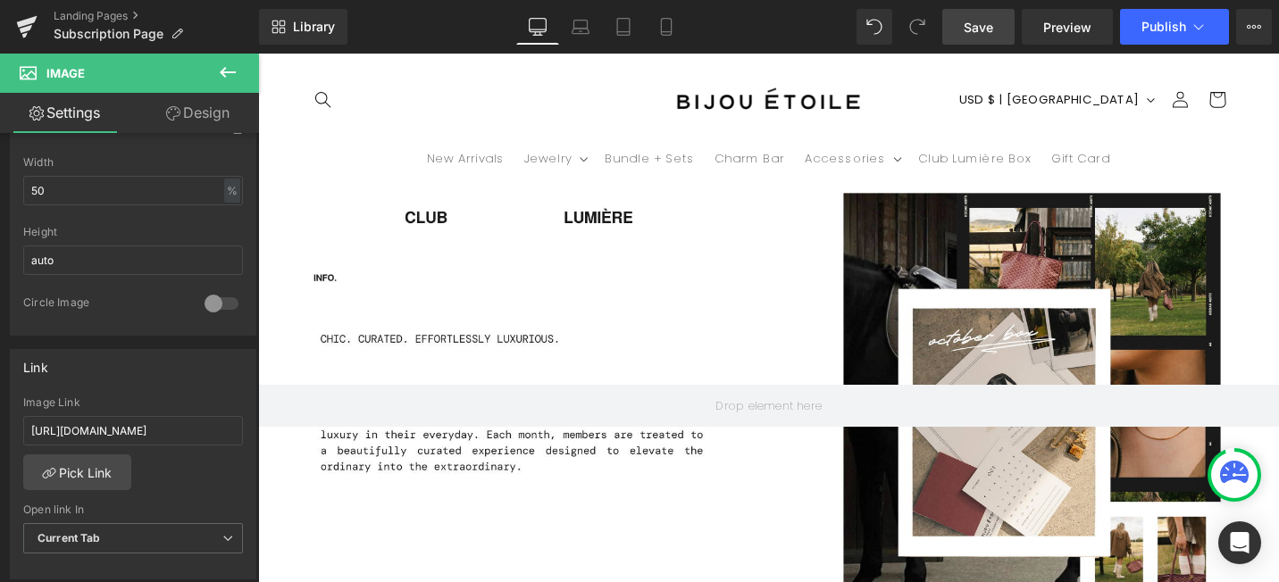
click at [161, 433] on input "[URL][DOMAIN_NAME]" at bounding box center [133, 430] width 220 height 29
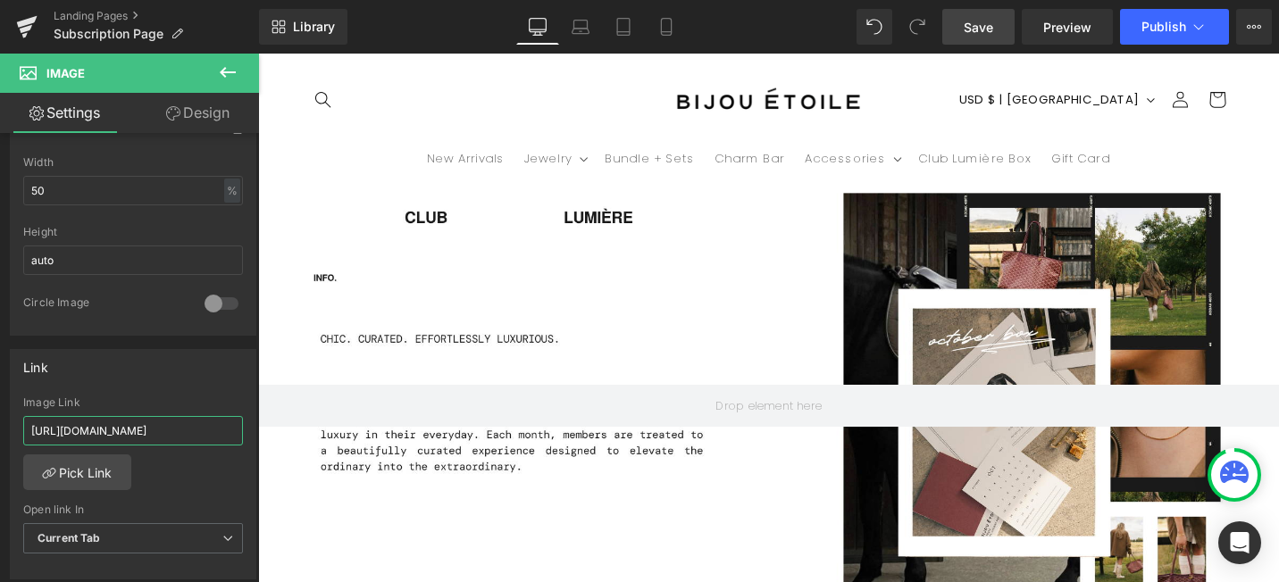
type input "[URL][DOMAIN_NAME]"
click at [982, 31] on span "Save" at bounding box center [977, 27] width 29 height 19
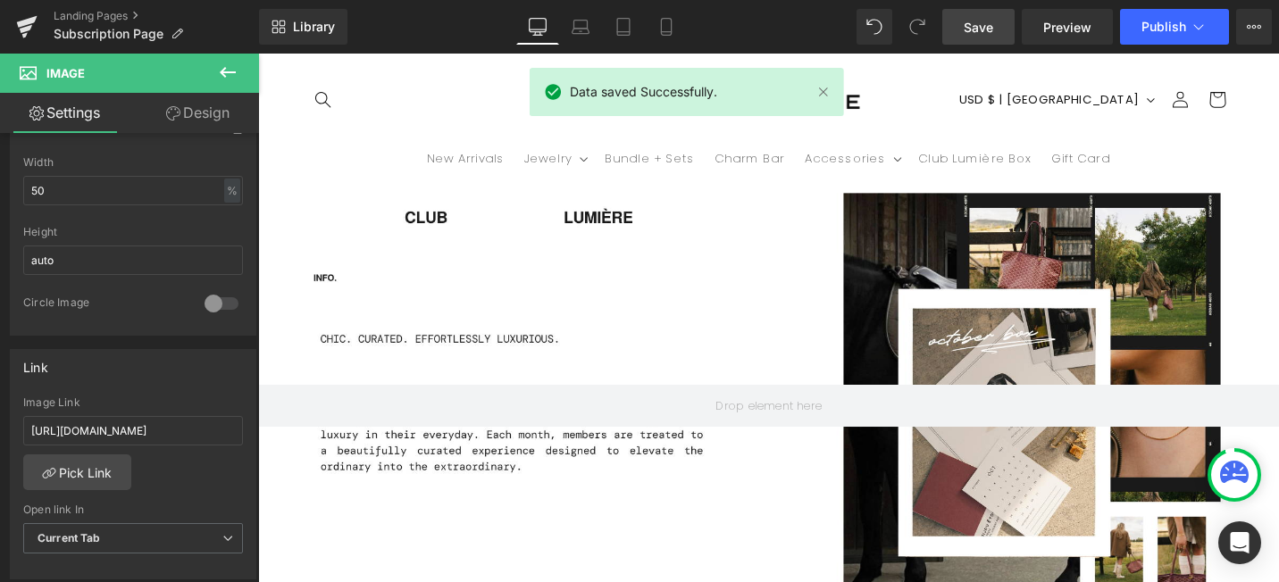
scroll to position [0, 938]
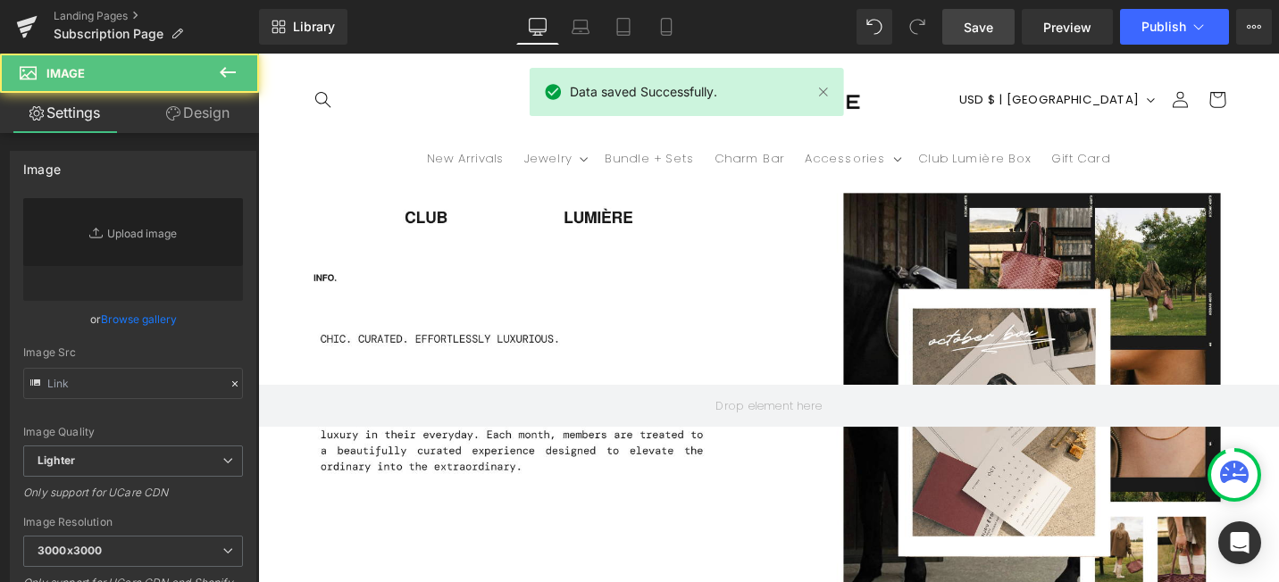
type input "[URL][DOMAIN_NAME]"
